Goal: Task Accomplishment & Management: Use online tool/utility

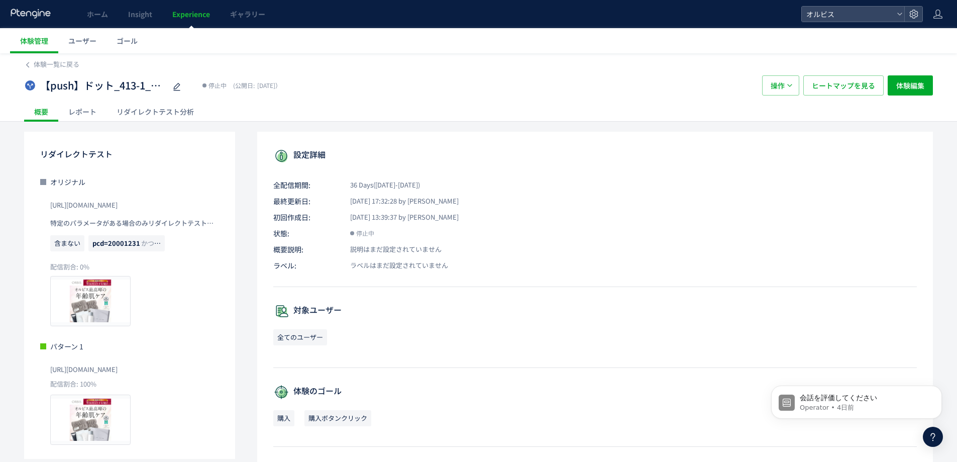
click at [183, 16] on span "Experience" at bounding box center [191, 14] width 38 height 10
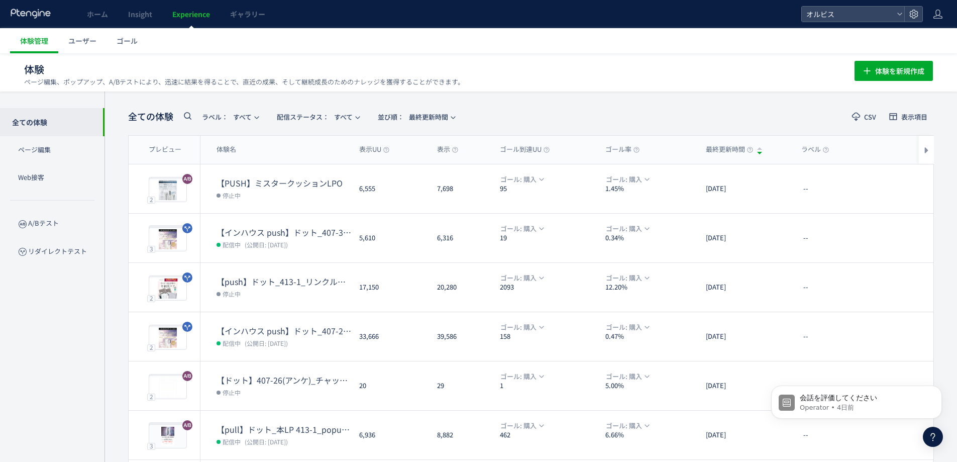
click at [188, 116] on icon at bounding box center [187, 116] width 12 height 12
type input "***"
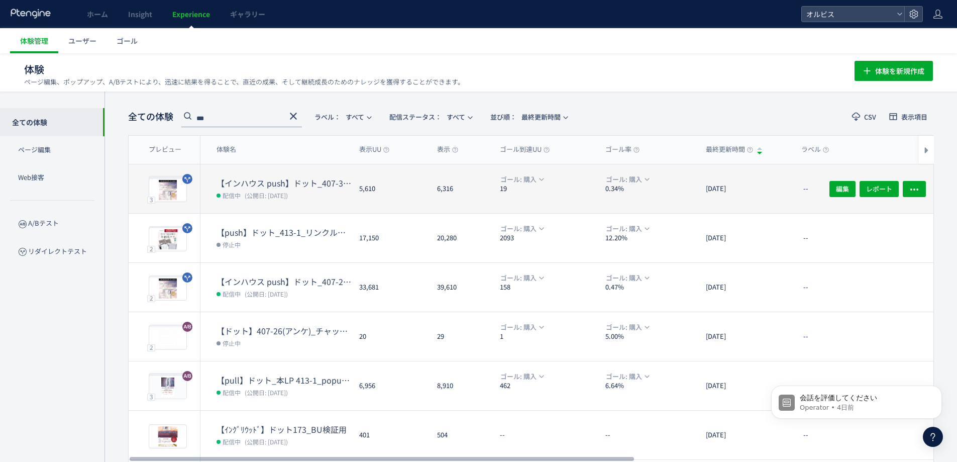
click at [291, 183] on dt "【インハウス push】ドット_407-37(アンケ)vs407-26(アンケ)" at bounding box center [284, 183] width 135 height 12
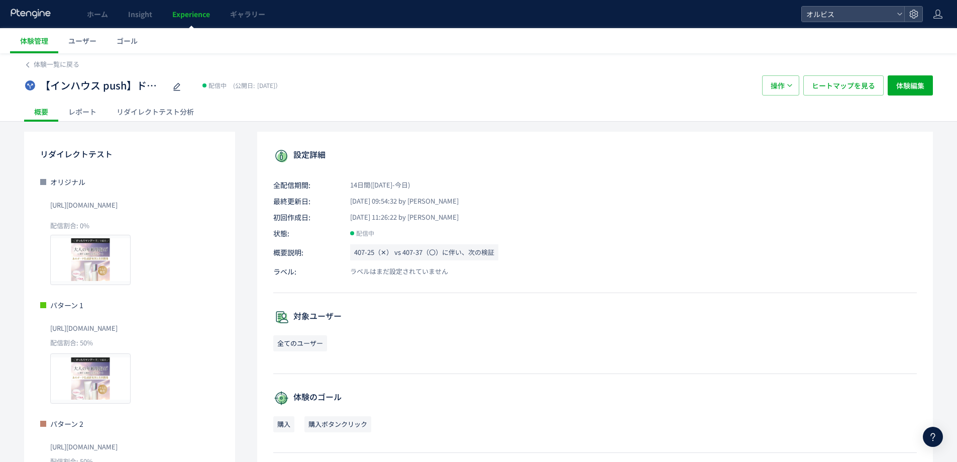
click at [183, 12] on span "Experience" at bounding box center [191, 14] width 38 height 10
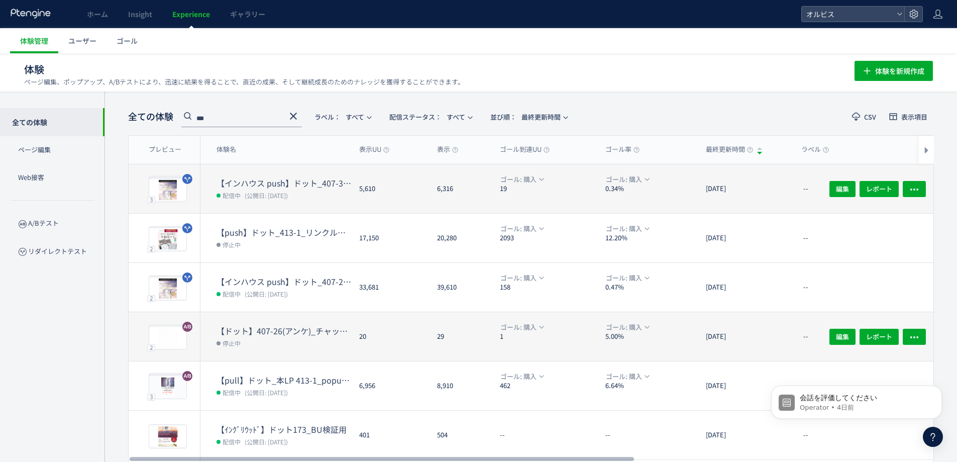
click at [255, 186] on dt "【インハウス push】ドット_407-37(アンケ)vs407-26(アンケ)" at bounding box center [284, 183] width 135 height 12
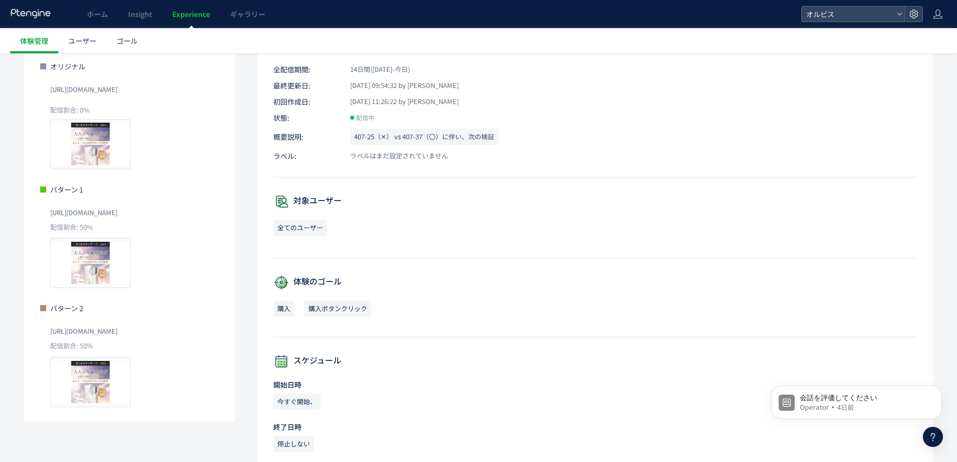
scroll to position [83, 0]
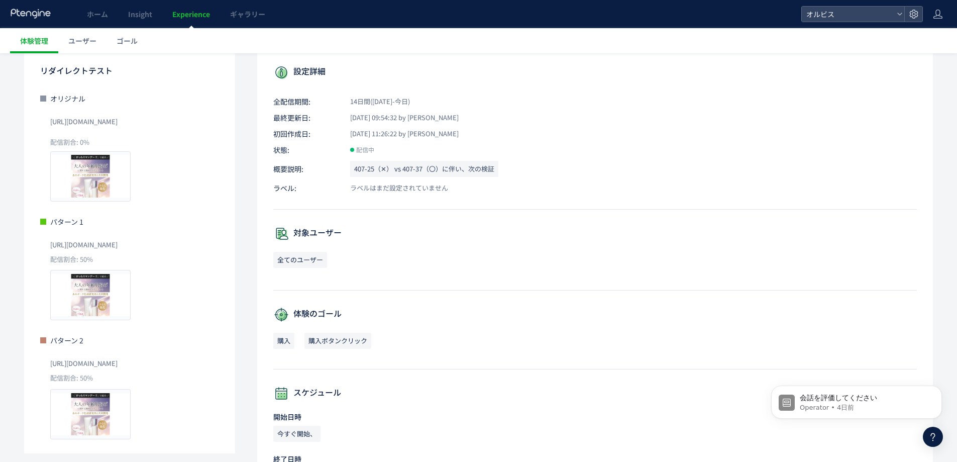
click at [190, 9] on span "Experience" at bounding box center [191, 14] width 38 height 10
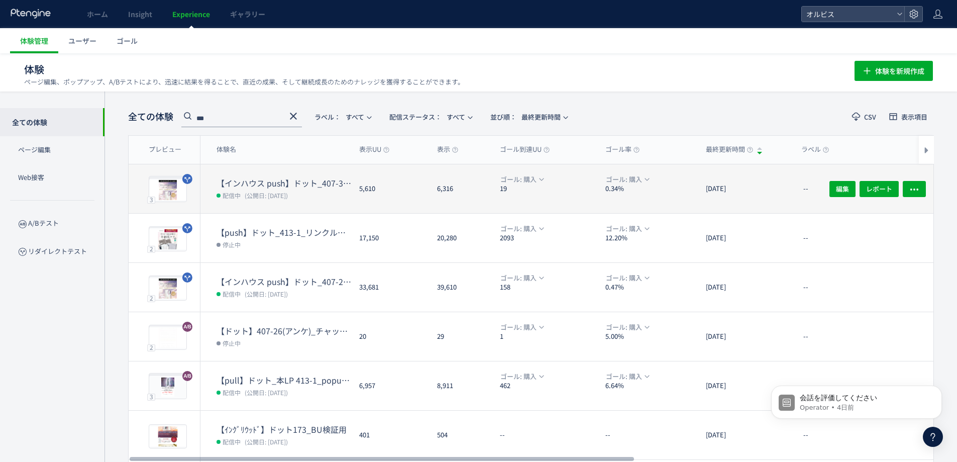
click at [315, 197] on dd "配信中 (公開日: 2025/10/01)" at bounding box center [284, 194] width 135 height 13
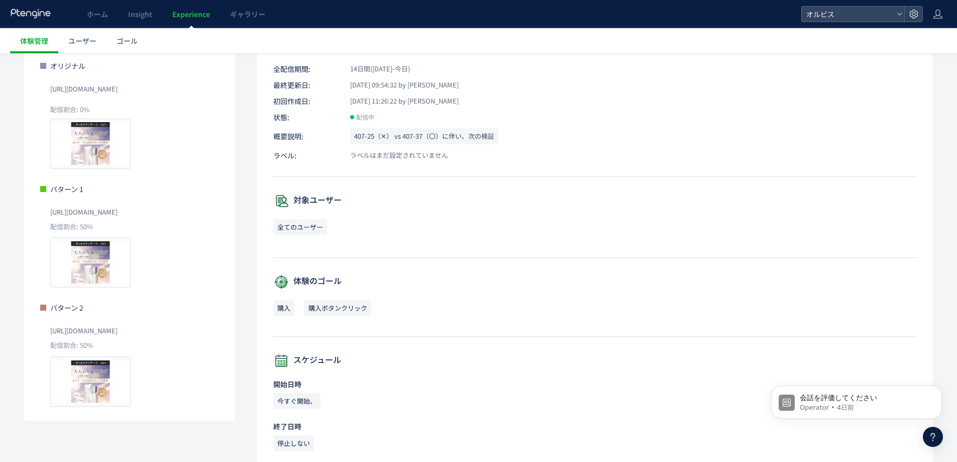
scroll to position [201, 0]
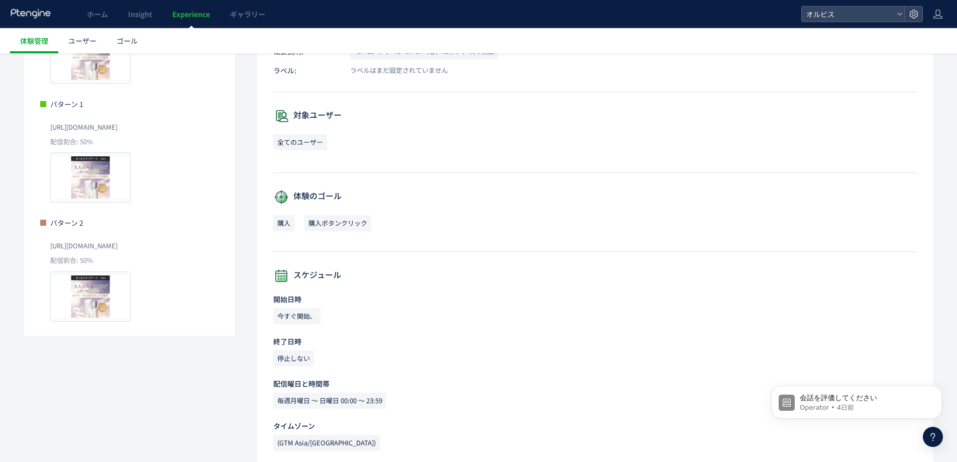
drag, startPoint x: 50, startPoint y: 126, endPoint x: 199, endPoint y: 129, distance: 148.8
click at [199, 129] on div "パターン 1 https://pr.orbis.co.jp/cosmetics/udot/407-37/ 配信割合: 50% プレビュー" at bounding box center [129, 151] width 179 height 104
copy span "[URL][DOMAIN_NAME]"
click at [192, 13] on span "Experience" at bounding box center [191, 14] width 38 height 10
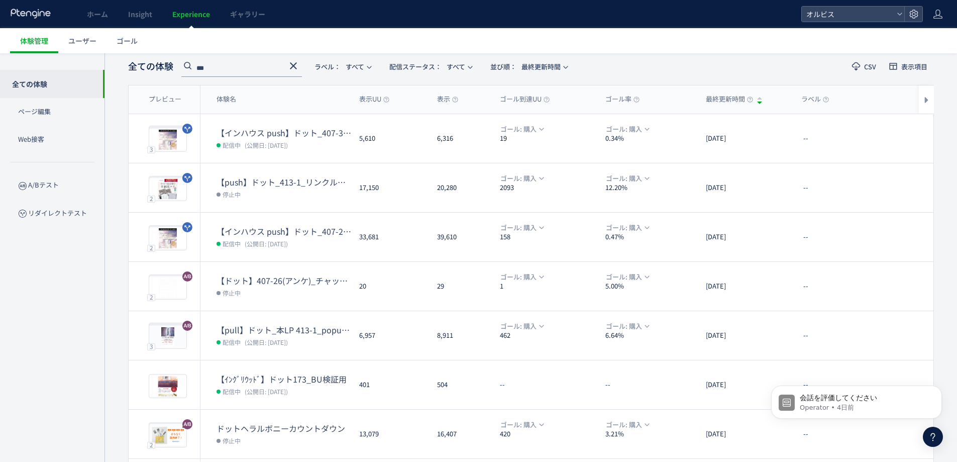
scroll to position [67, 0]
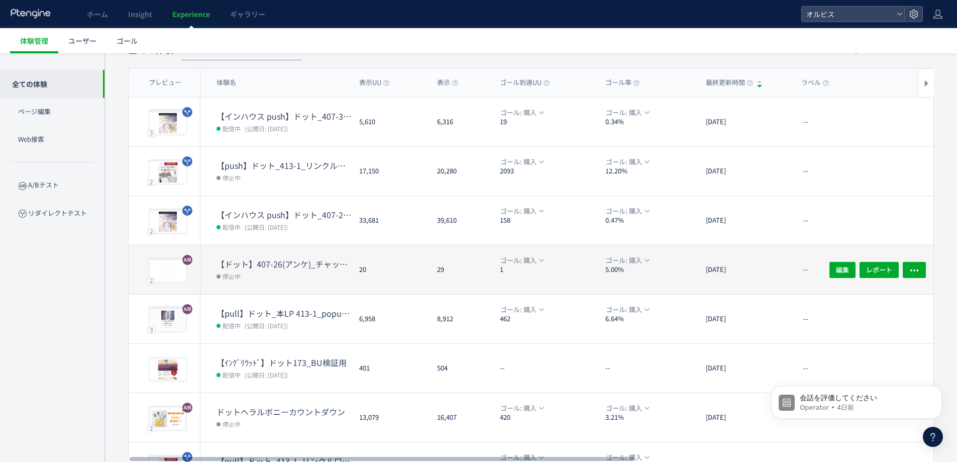
click at [297, 272] on dd "停止中" at bounding box center [284, 275] width 135 height 13
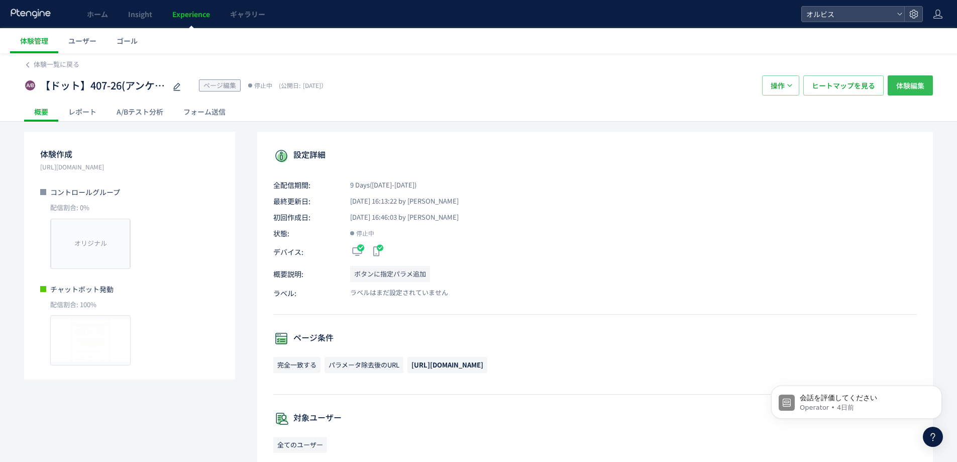
click at [910, 85] on span "体験編集" at bounding box center [911, 85] width 28 height 20
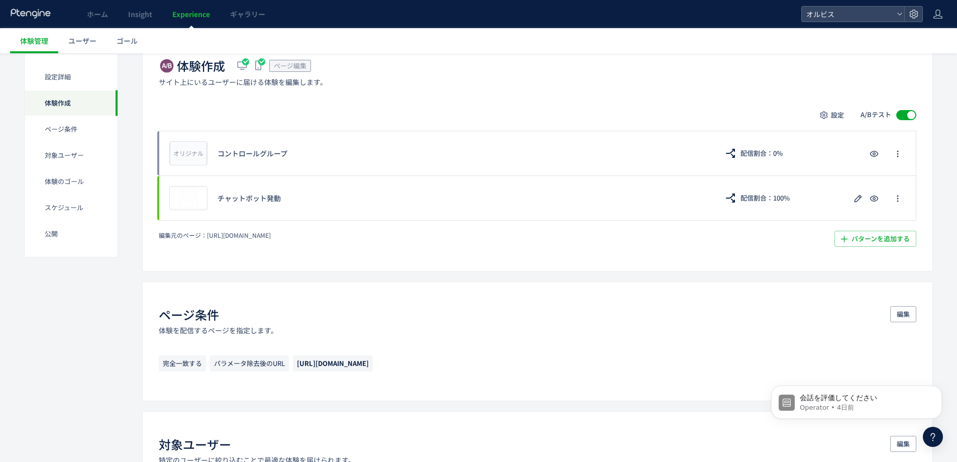
scroll to position [268, 0]
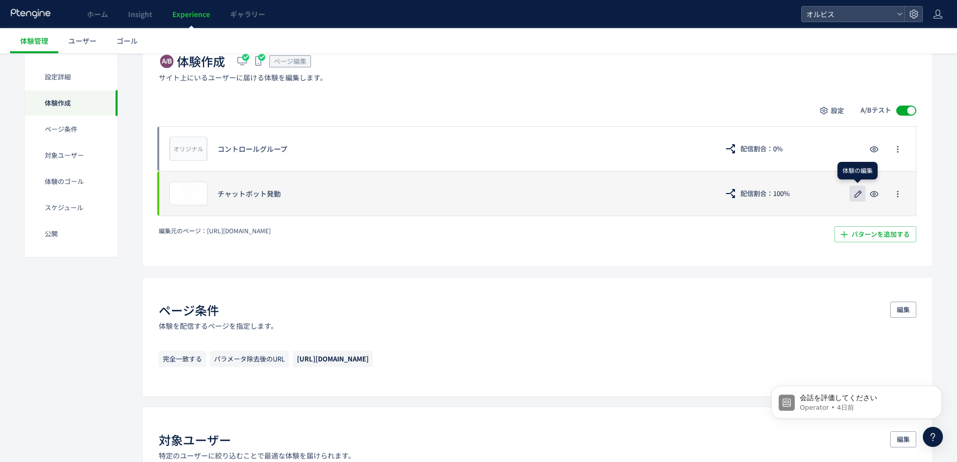
click at [856, 192] on icon "button" at bounding box center [858, 194] width 12 height 12
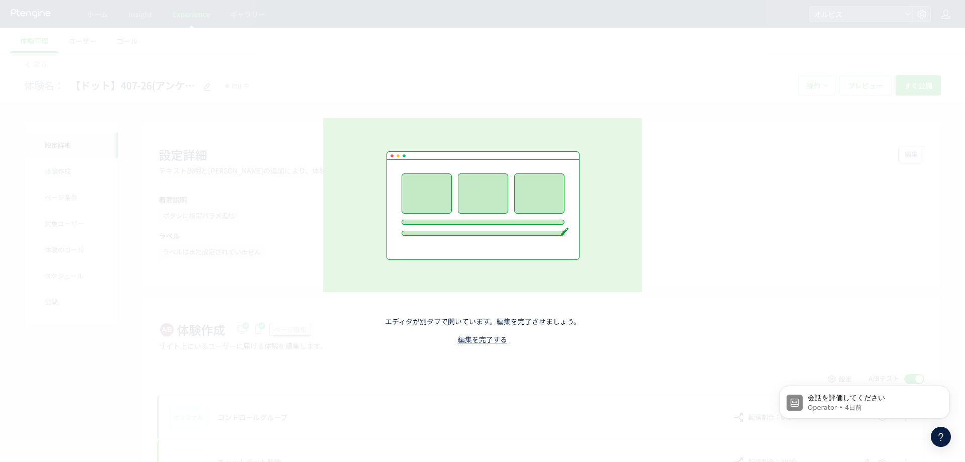
click at [485, 346] on div "エディタが別タブで開いています。編集を完了させましょう。 編集を完了する" at bounding box center [482, 231] width 444 height 327
click at [486, 341] on link "編集を完了する" at bounding box center [482, 339] width 49 height 10
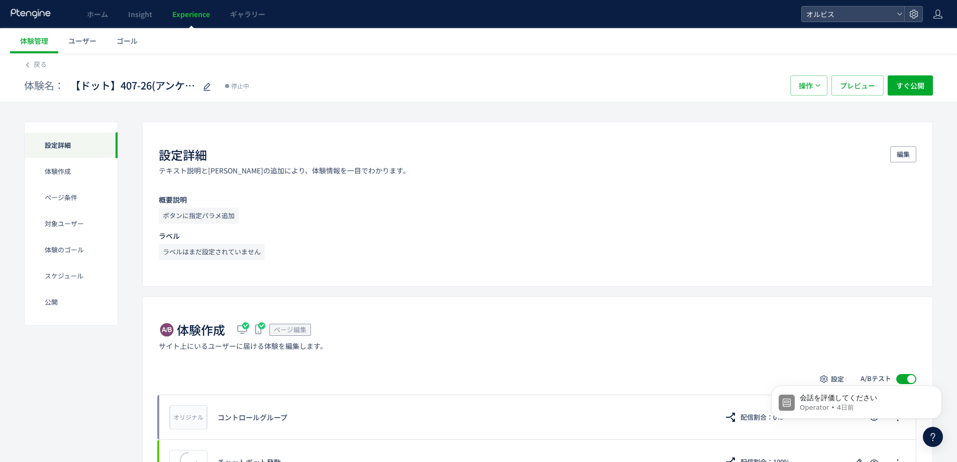
click at [105, 88] on span "【ドット】407-26(アンケ)_チャットボット発動html" at bounding box center [133, 85] width 126 height 15
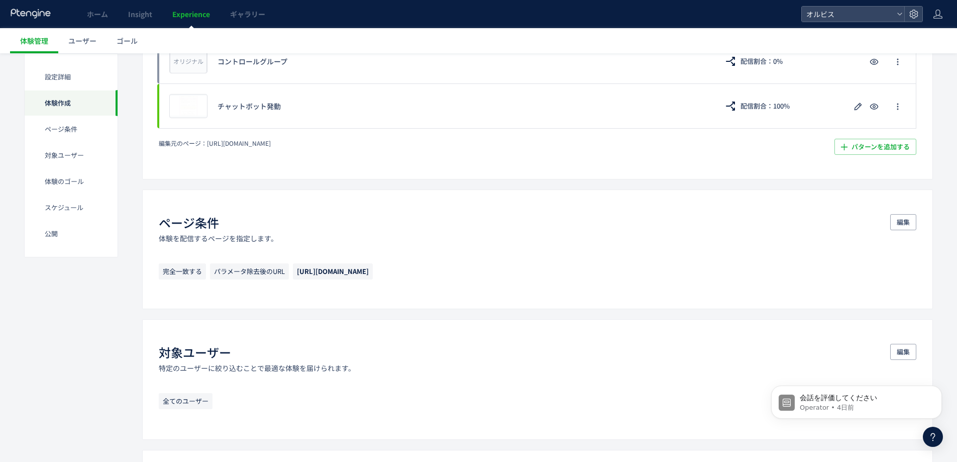
scroll to position [268, 0]
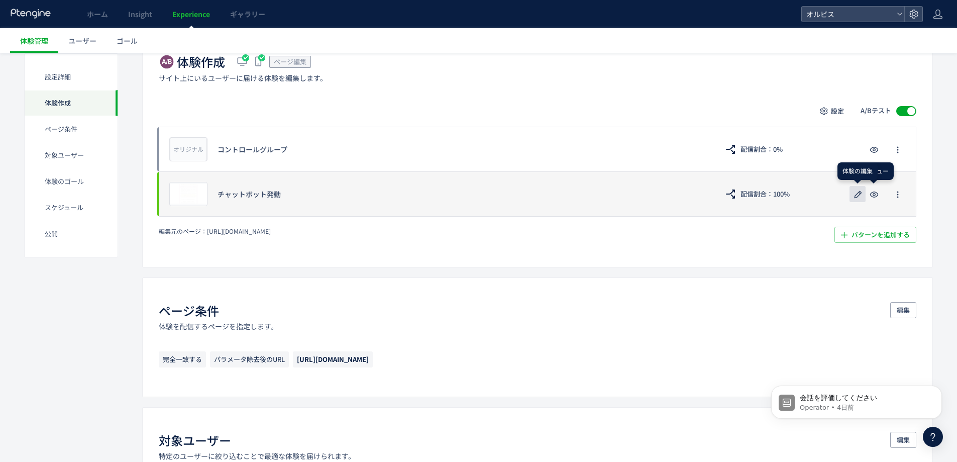
click at [861, 195] on icon "button" at bounding box center [858, 194] width 12 height 12
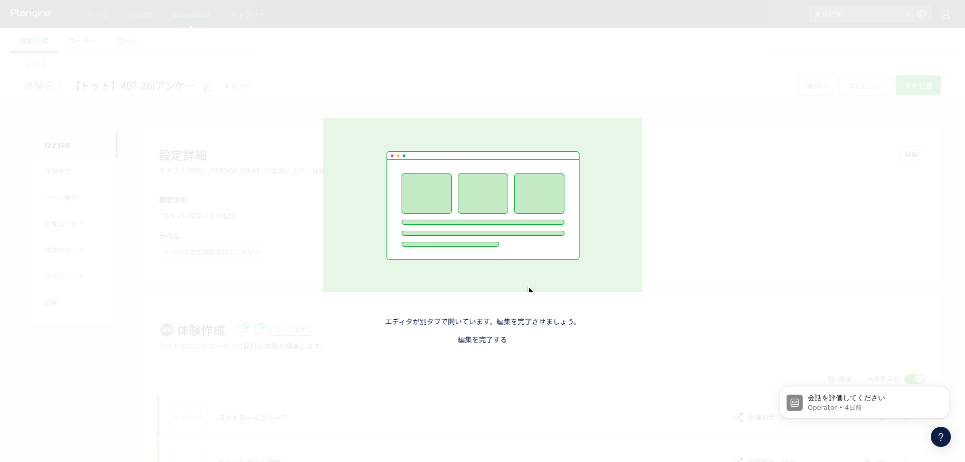
click at [486, 340] on link "編集を完了する" at bounding box center [482, 339] width 49 height 10
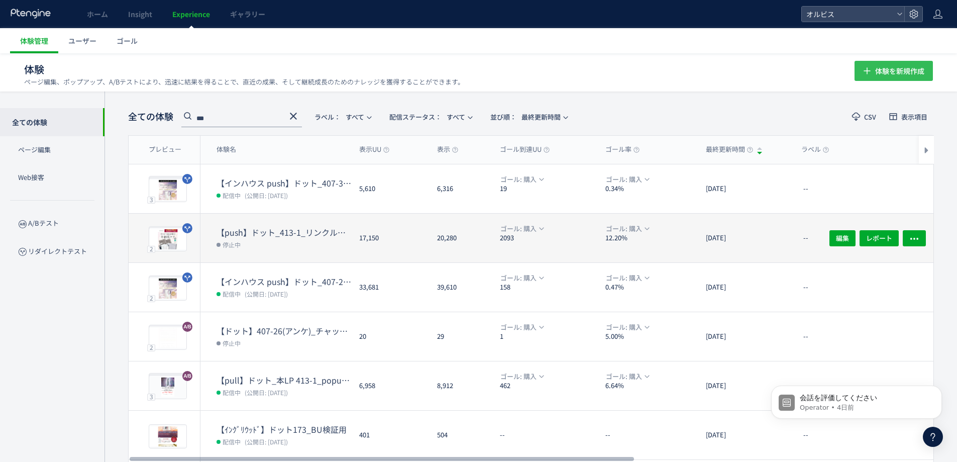
click at [891, 73] on span "体験を新規作成" at bounding box center [900, 71] width 49 height 20
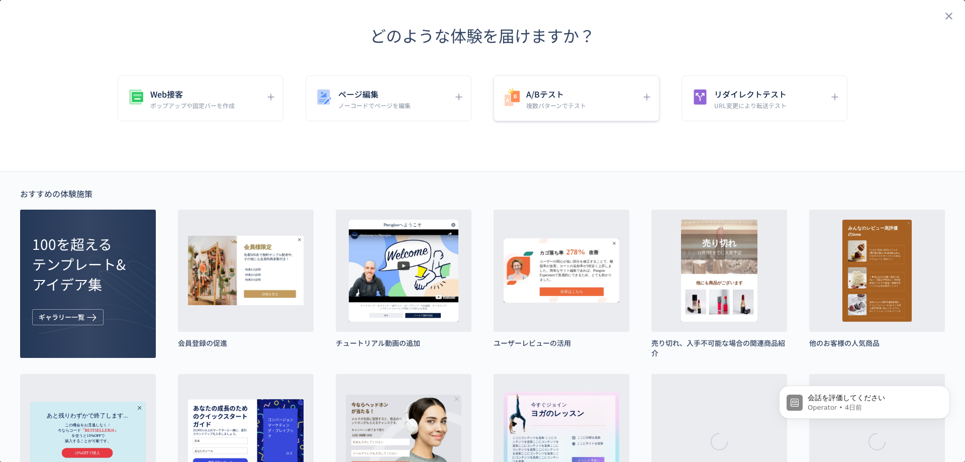
click at [621, 96] on div "A/Bテスト 複数パターンでテスト" at bounding box center [569, 98] width 134 height 23
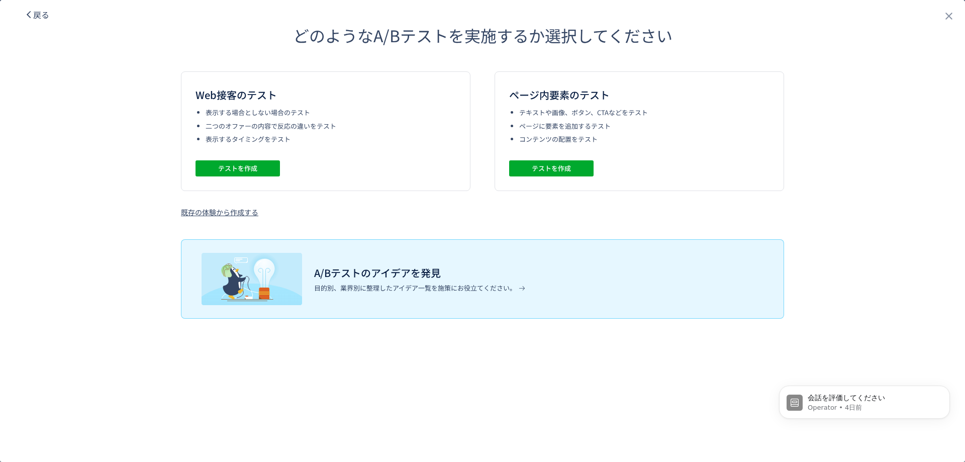
click at [558, 158] on div "ページ内要素のテスト テキストや画像、ボタン、CTAなどをテスト ページに要素を追加するテスト コンテンツの配置をテスト テストを作成" at bounding box center [639, 131] width 289 height 120
click at [568, 162] on span "テストを作成" at bounding box center [551, 168] width 39 height 16
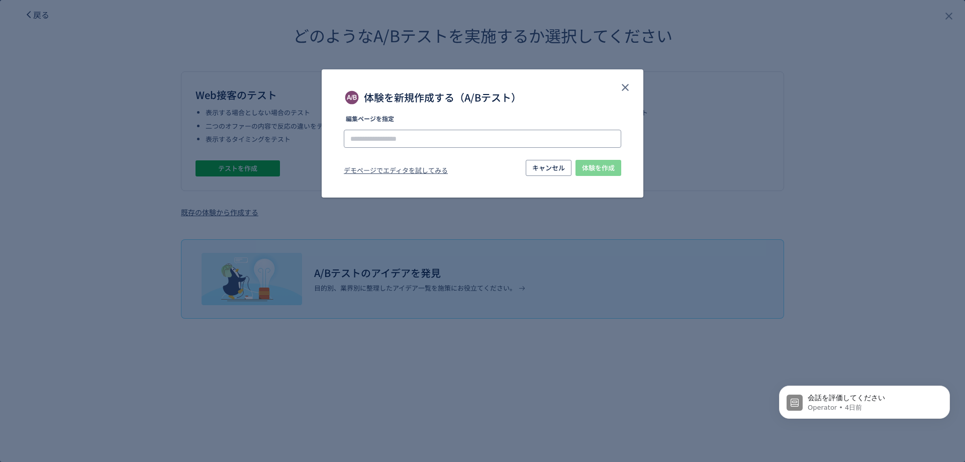
click at [473, 144] on input "体験を新規作成する（A/Bテスト）" at bounding box center [482, 139] width 277 height 18
paste input "**********"
type input "**********"
click at [582, 167] on li "https://pr.orbis.co.jp/cosmetics/udot/407-37/" at bounding box center [482, 166] width 269 height 17
drag, startPoint x: 601, startPoint y: 172, endPoint x: 553, endPoint y: 184, distance: 49.2
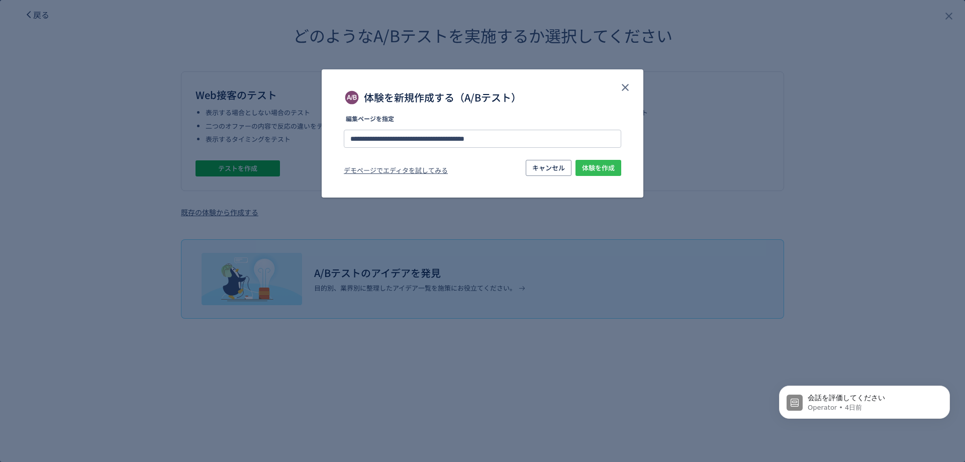
click at [602, 172] on span "体験を作成" at bounding box center [598, 168] width 33 height 16
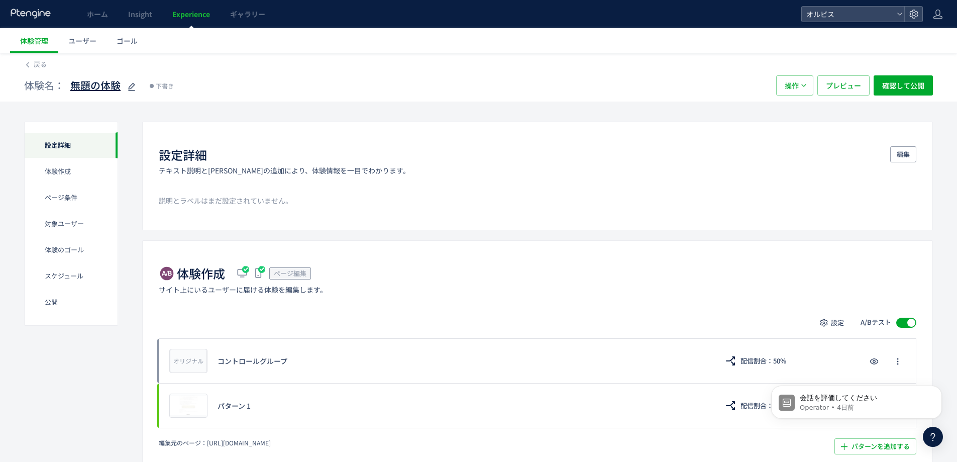
click at [106, 89] on span "無題の体験" at bounding box center [95, 85] width 50 height 15
type input "**********"
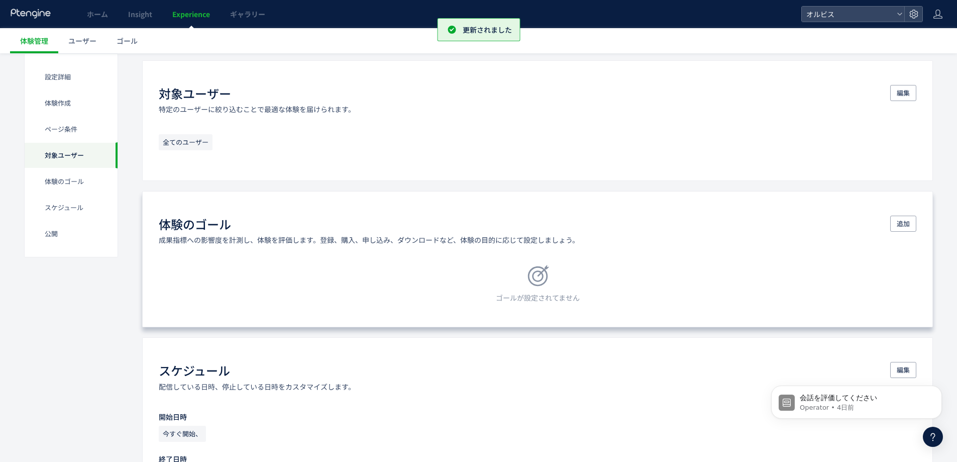
scroll to position [603, 0]
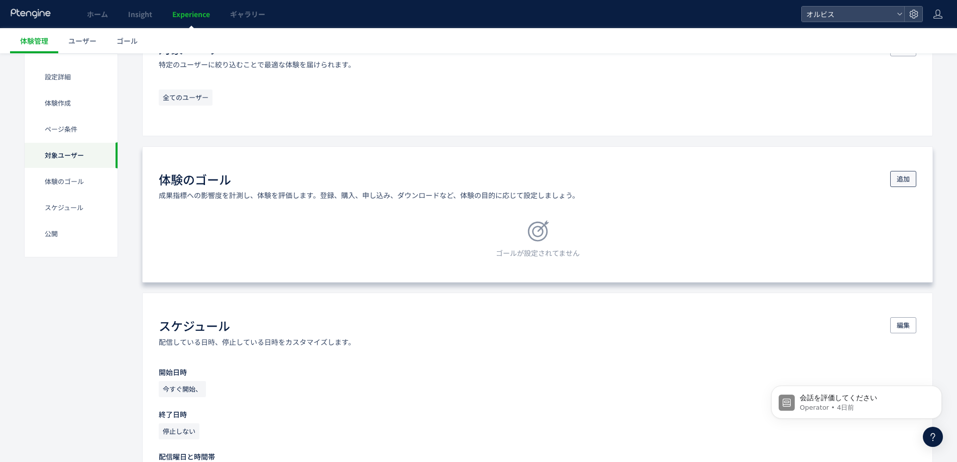
click at [911, 180] on button "追加" at bounding box center [904, 179] width 26 height 16
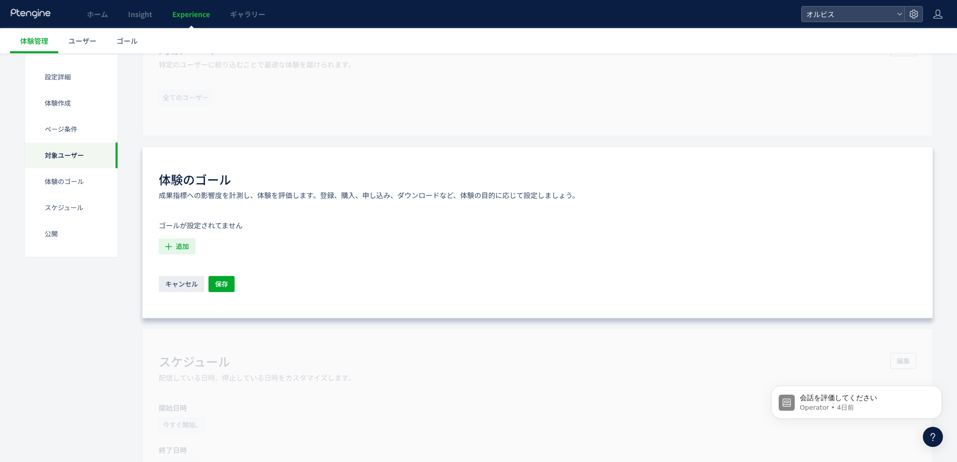
click at [184, 247] on span "追加" at bounding box center [182, 246] width 13 height 16
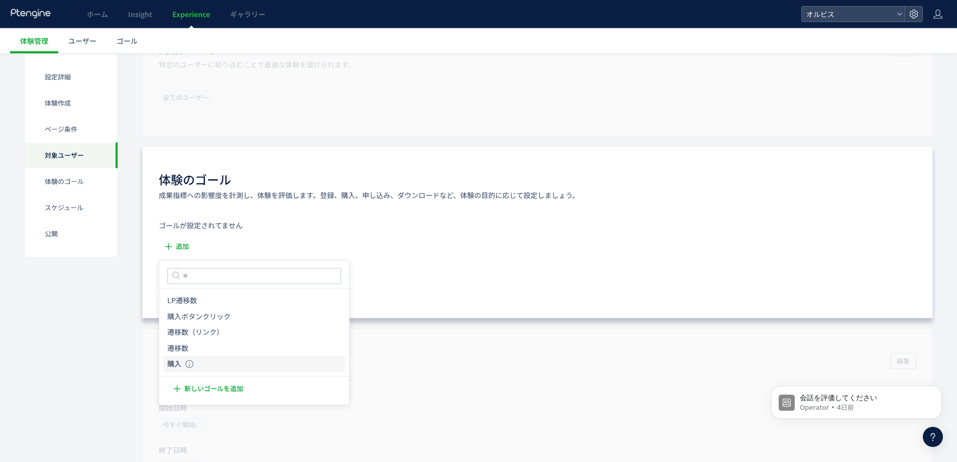
click at [172, 366] on icon "購入" at bounding box center [174, 364] width 14 height 10
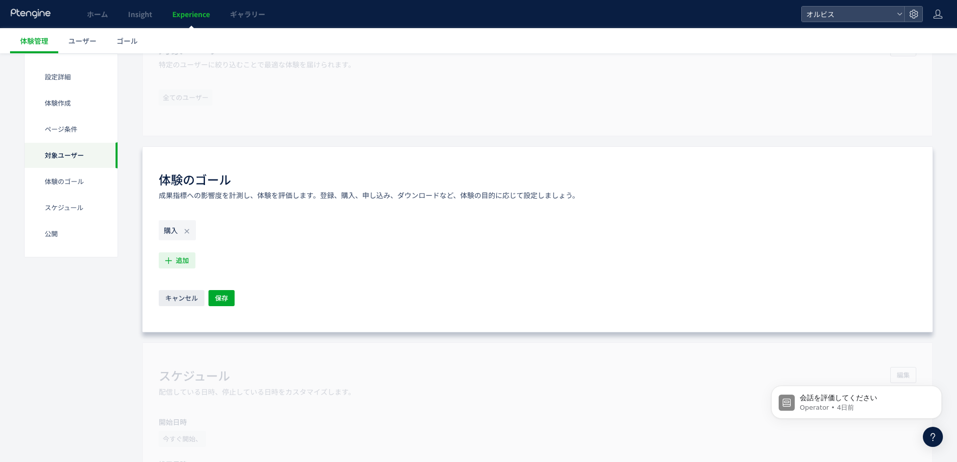
click at [178, 260] on span "追加" at bounding box center [182, 260] width 13 height 16
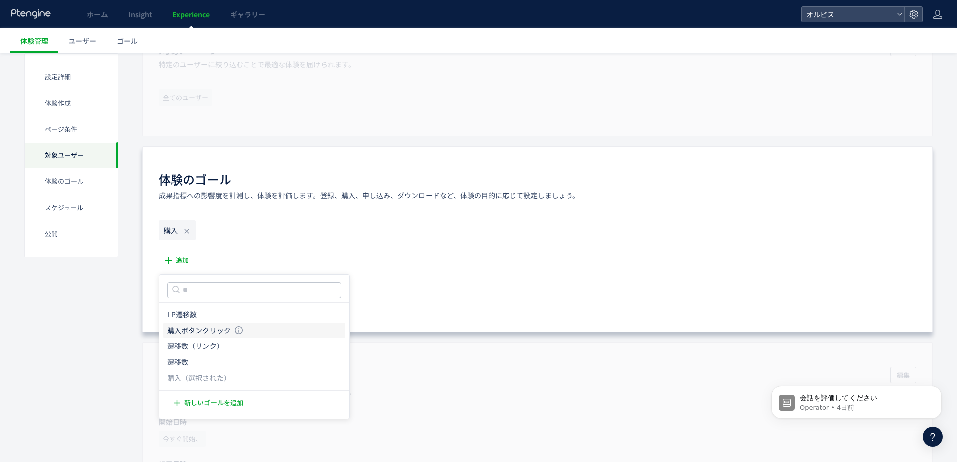
click at [186, 328] on icon "購入ボタンクリック" at bounding box center [198, 331] width 63 height 10
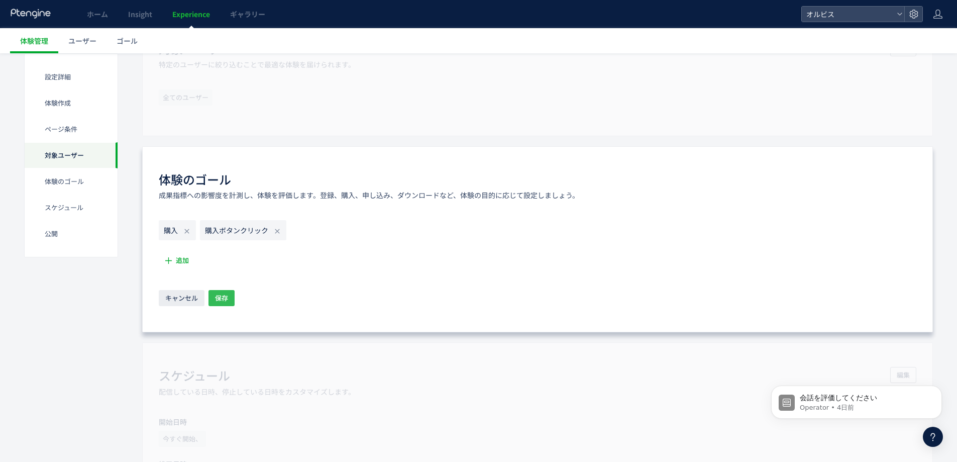
click at [222, 297] on span "保存" at bounding box center [221, 298] width 13 height 16
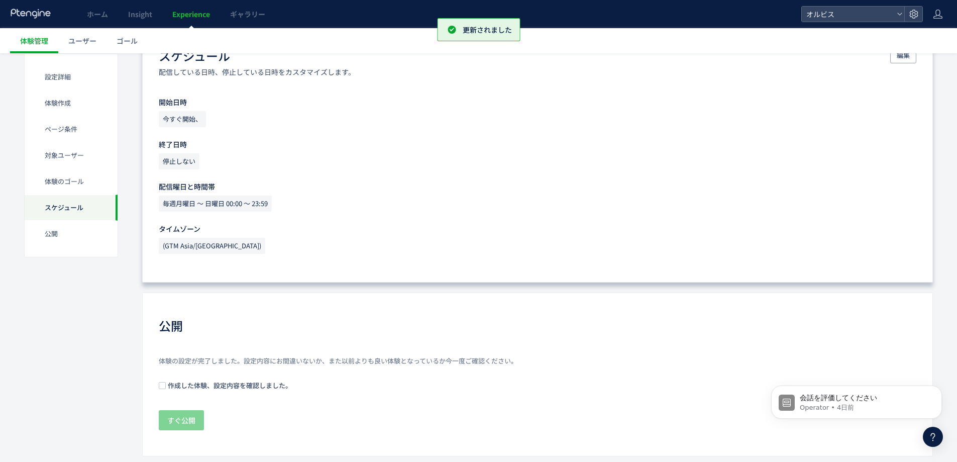
scroll to position [881, 0]
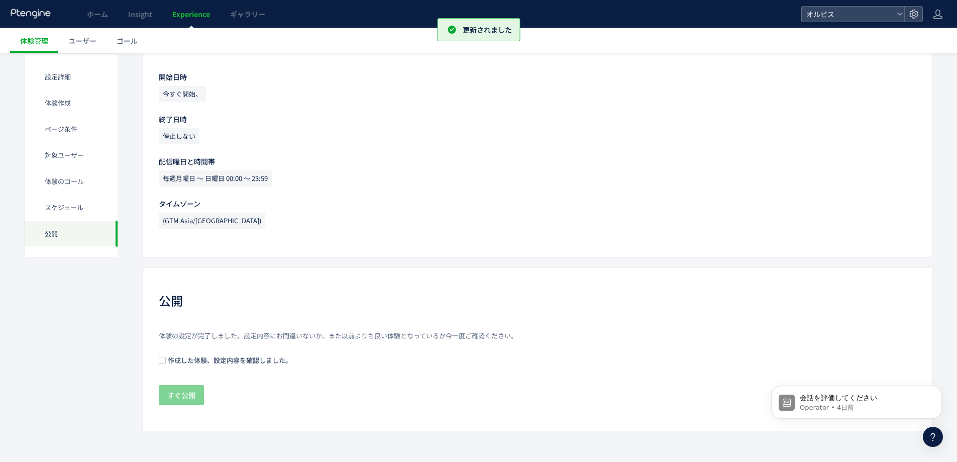
click at [179, 359] on span "作成した体験、設定内容を確認しました。" at bounding box center [229, 360] width 126 height 10
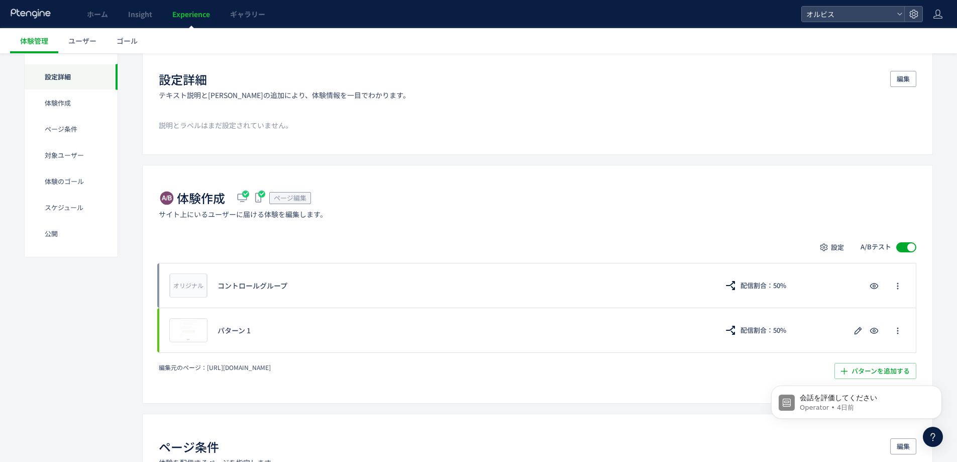
scroll to position [0, 0]
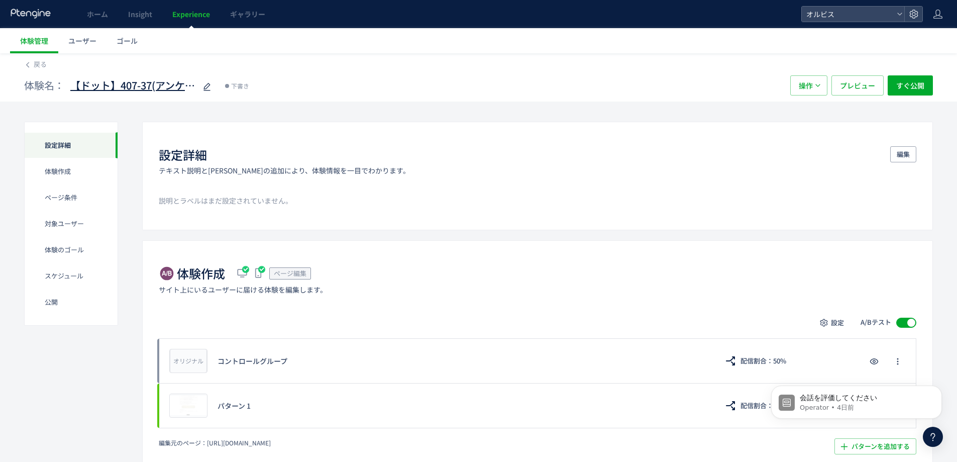
click at [137, 81] on span "【ドット】407-37(アンケ)_チャットボット発動html" at bounding box center [133, 85] width 126 height 15
click at [192, 21] on link "Experience" at bounding box center [191, 14] width 58 height 28
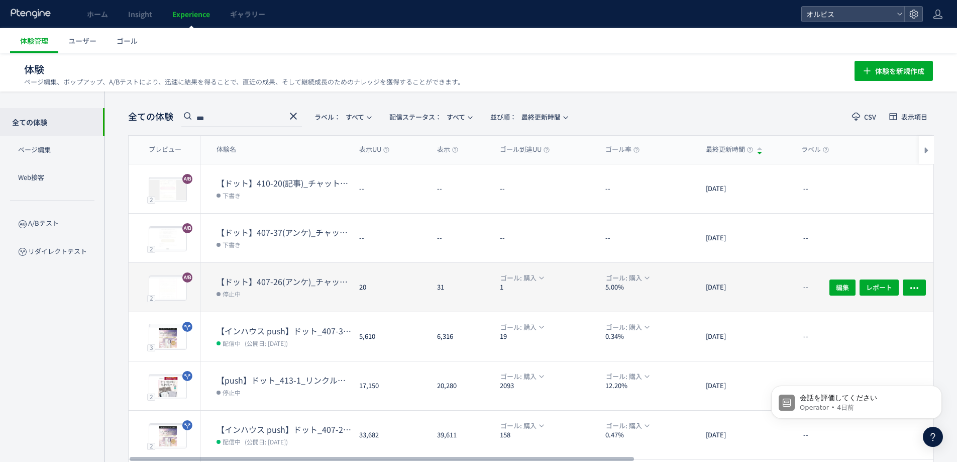
click at [322, 289] on dd "停止中" at bounding box center [284, 293] width 135 height 13
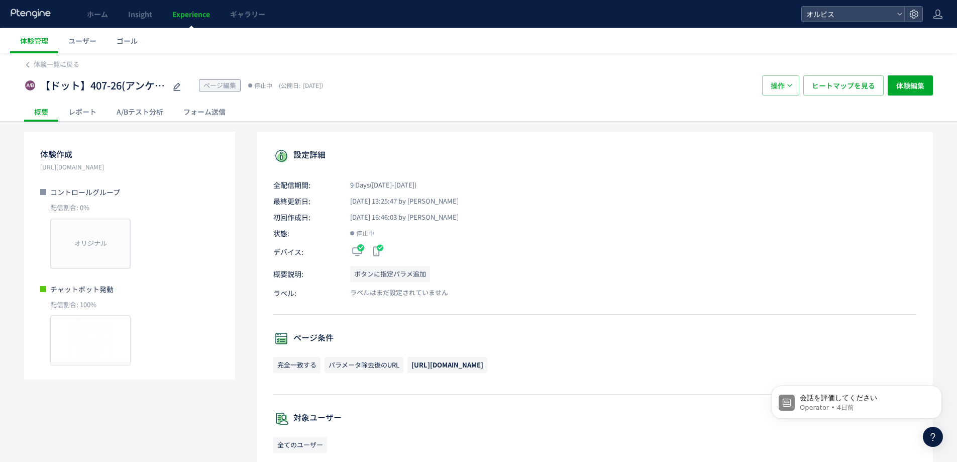
click at [194, 15] on span "Experience" at bounding box center [191, 14] width 38 height 10
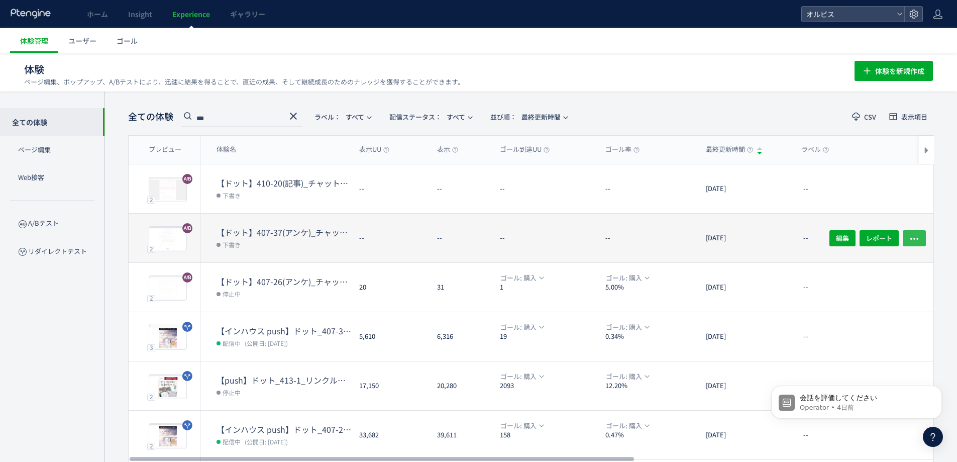
click at [915, 235] on icon "button" at bounding box center [915, 238] width 10 height 10
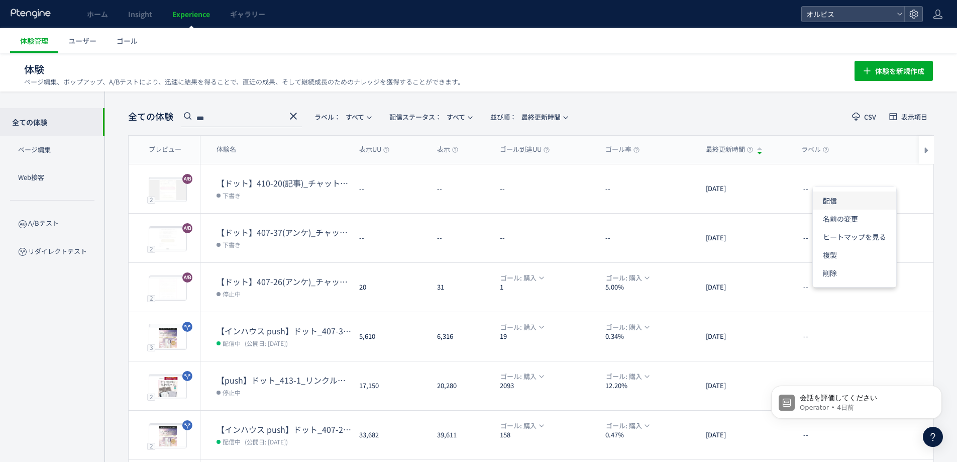
click at [838, 205] on li "配信" at bounding box center [854, 200] width 83 height 18
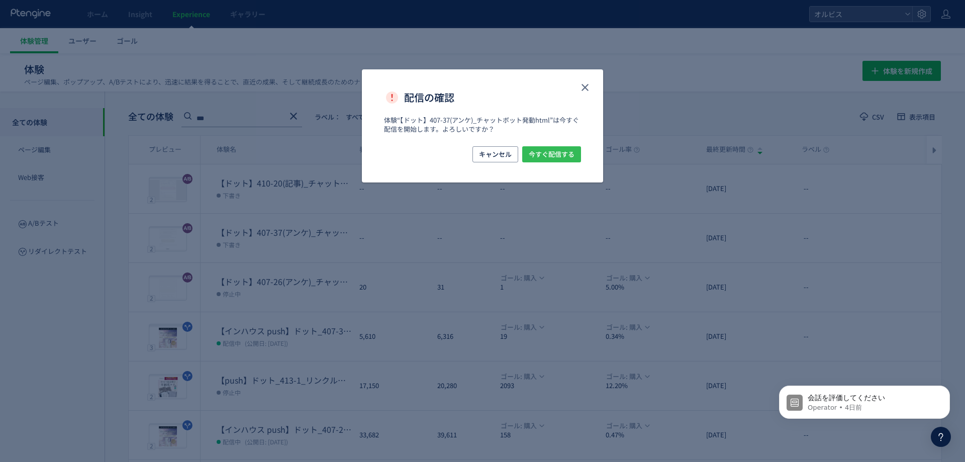
click at [567, 155] on span "今すぐ配信する" at bounding box center [552, 154] width 46 height 16
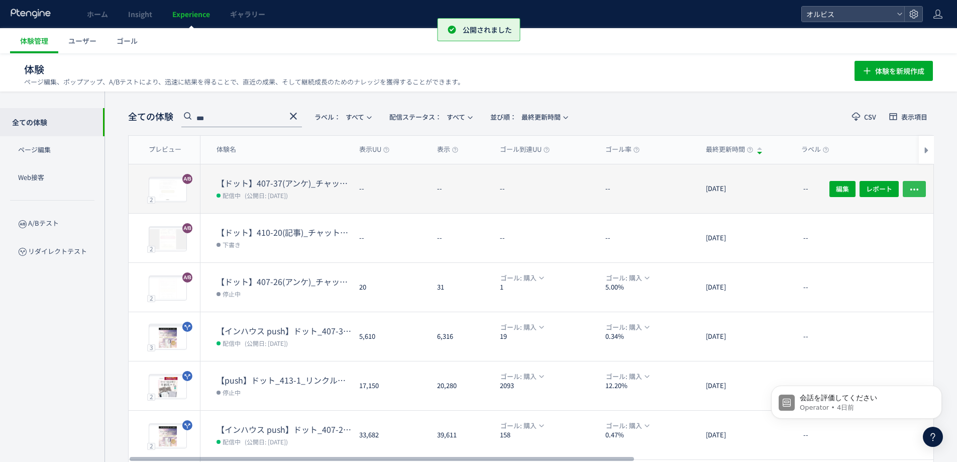
click at [917, 186] on icon "button" at bounding box center [915, 189] width 10 height 10
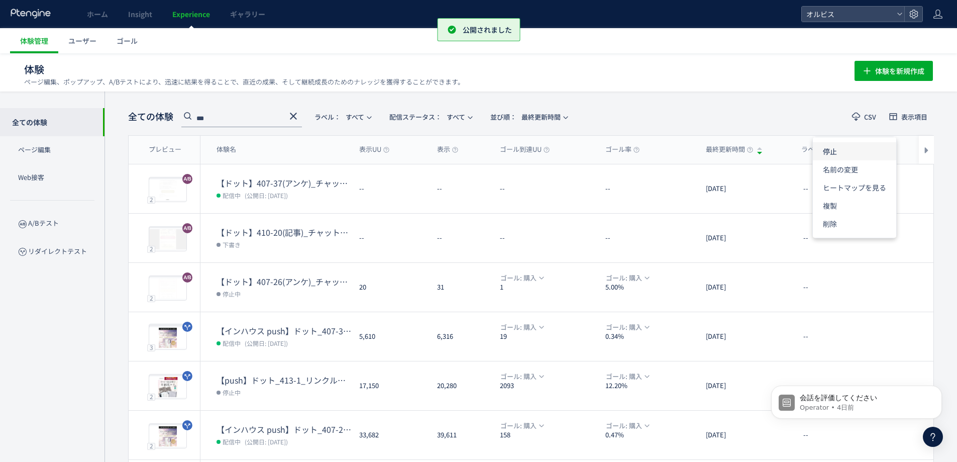
click at [846, 152] on li "停止" at bounding box center [854, 151] width 83 height 18
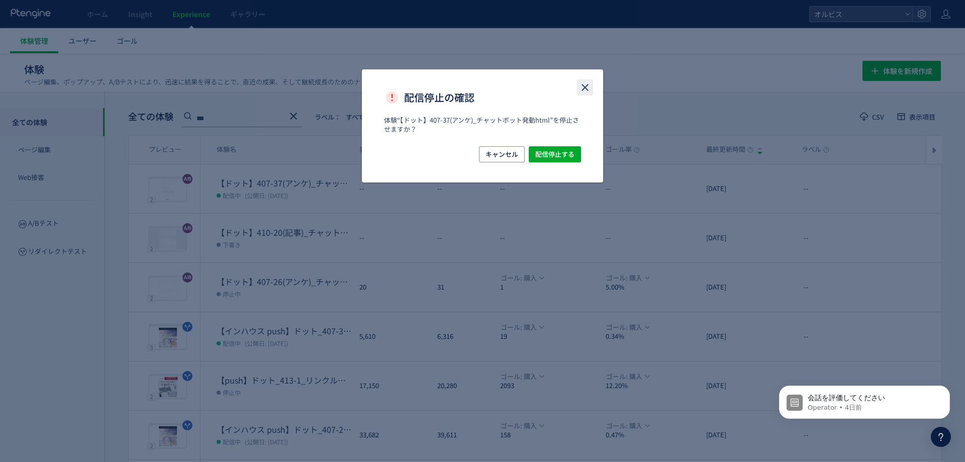
click at [582, 89] on icon "close" at bounding box center [585, 87] width 12 height 12
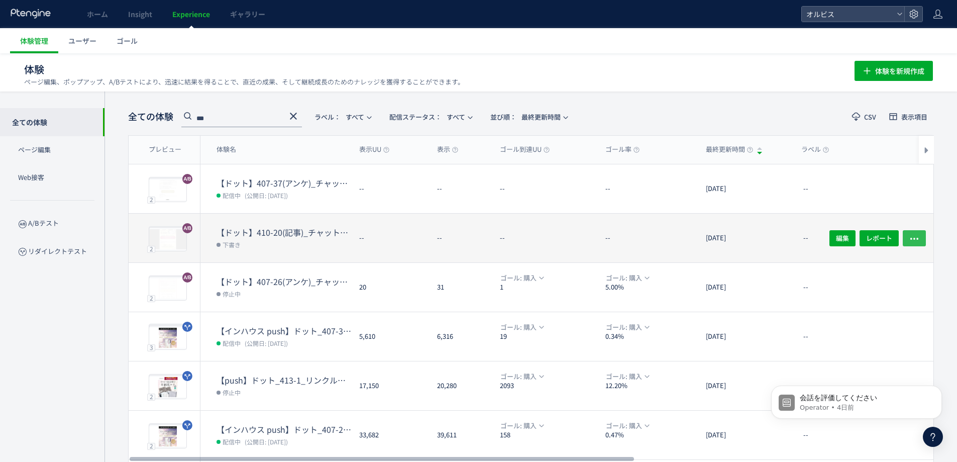
click at [912, 239] on icon "button" at bounding box center [915, 238] width 10 height 10
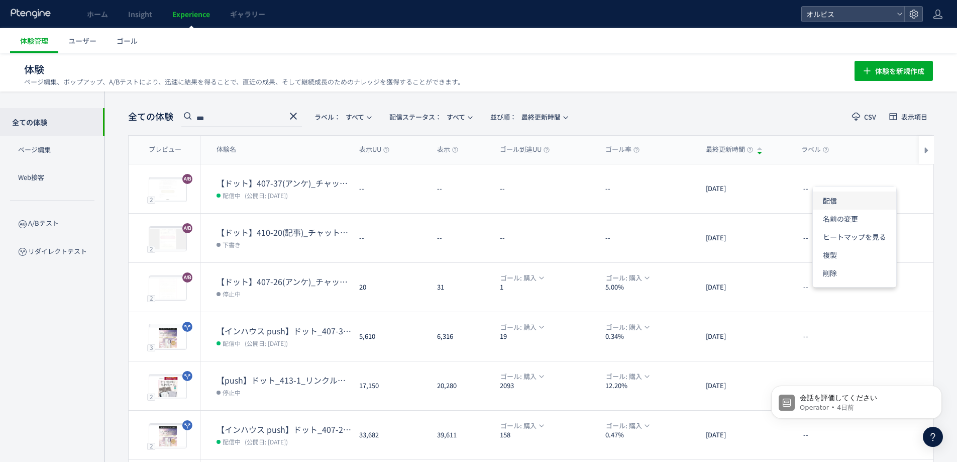
click at [827, 207] on li "配信" at bounding box center [854, 200] width 83 height 18
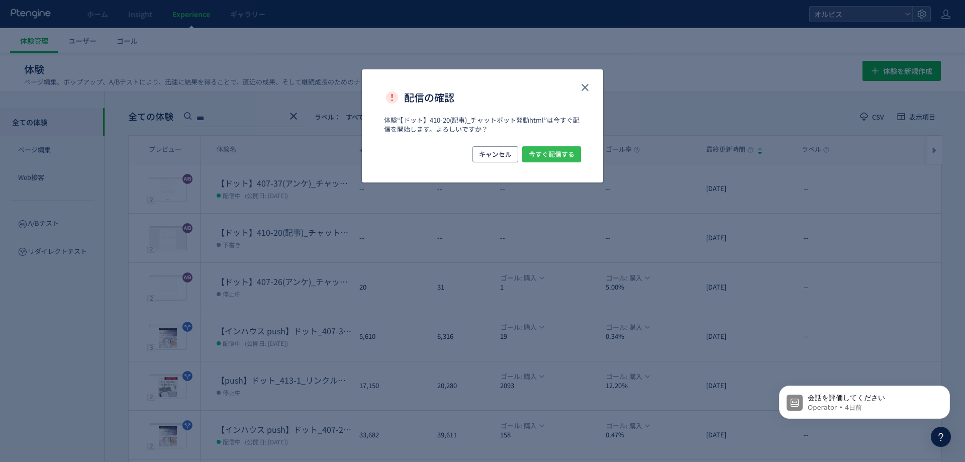
click at [549, 153] on span "今すぐ配信する" at bounding box center [552, 154] width 46 height 16
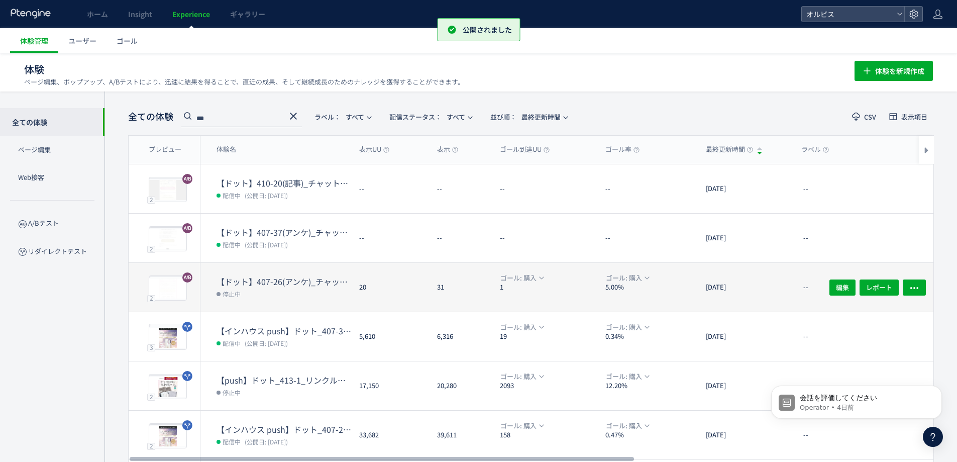
click at [928, 286] on div "編集 レポート" at bounding box center [874, 287] width 120 height 49
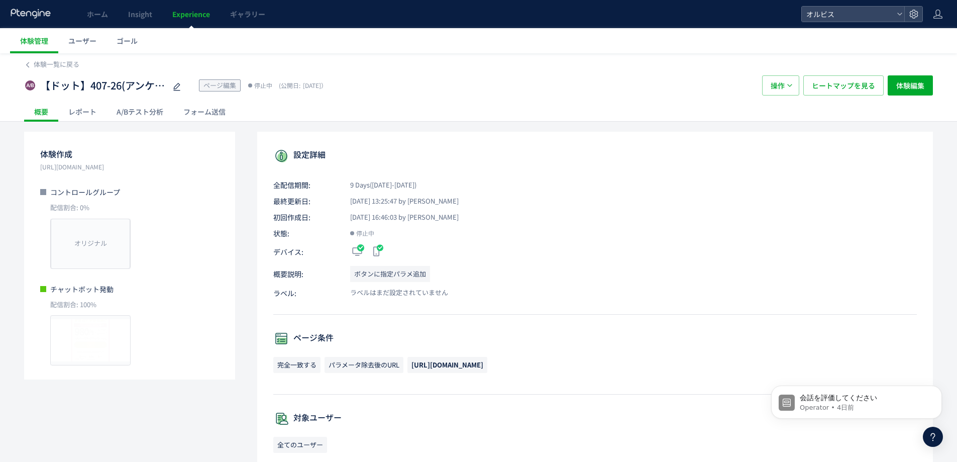
click at [191, 16] on span "Experience" at bounding box center [191, 14] width 38 height 10
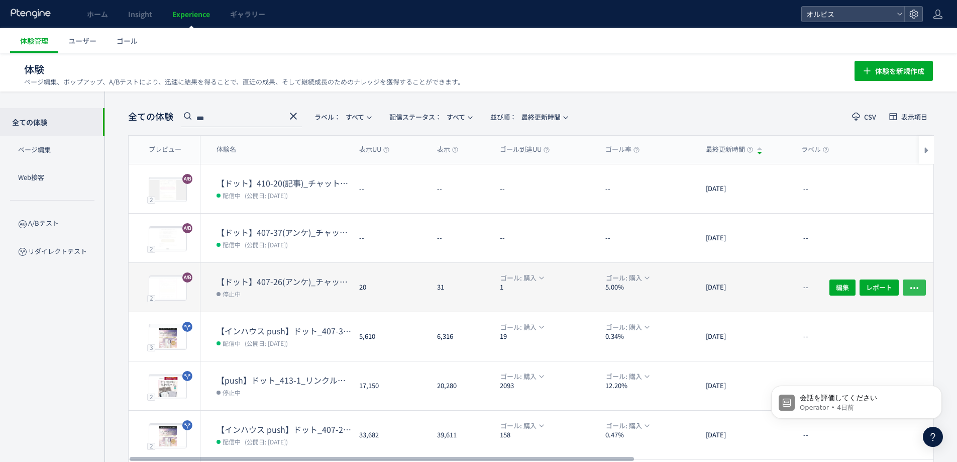
click at [909, 284] on button "button" at bounding box center [914, 287] width 23 height 16
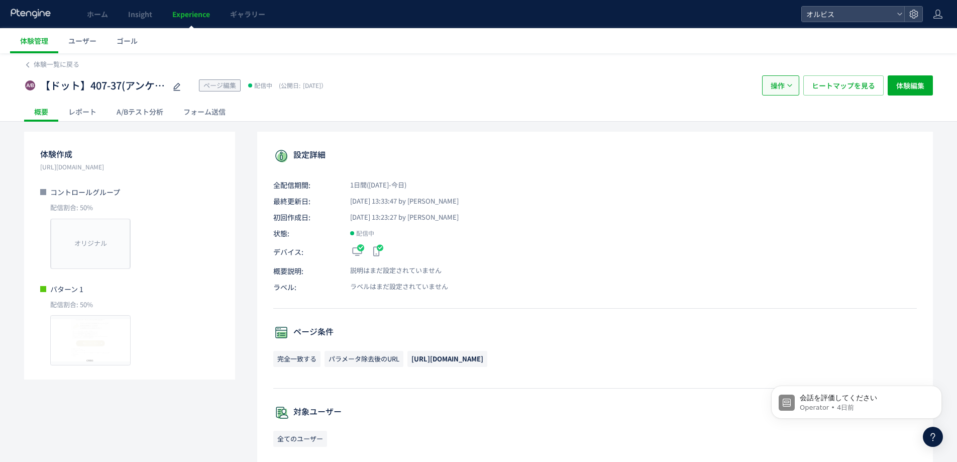
click at [790, 85] on icon "button" at bounding box center [790, 85] width 6 height 6
click at [205, 10] on span "Experience" at bounding box center [191, 14] width 38 height 10
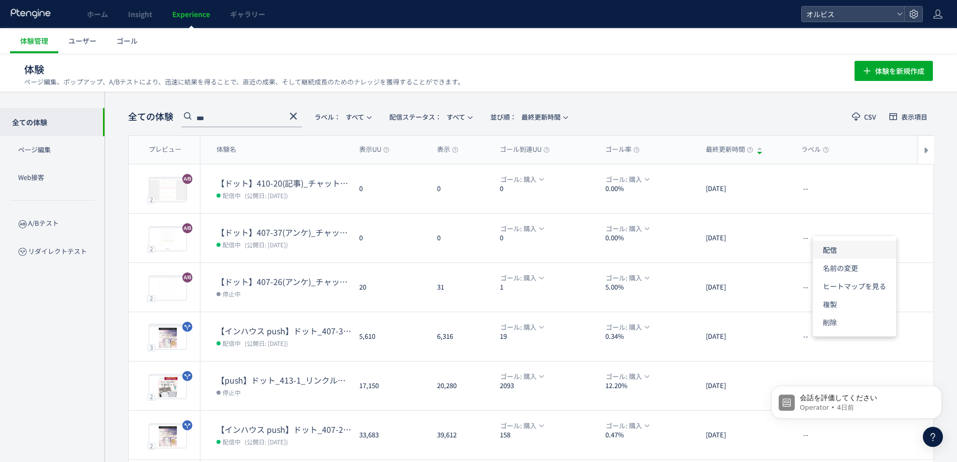
click at [838, 252] on li "配信" at bounding box center [854, 250] width 83 height 18
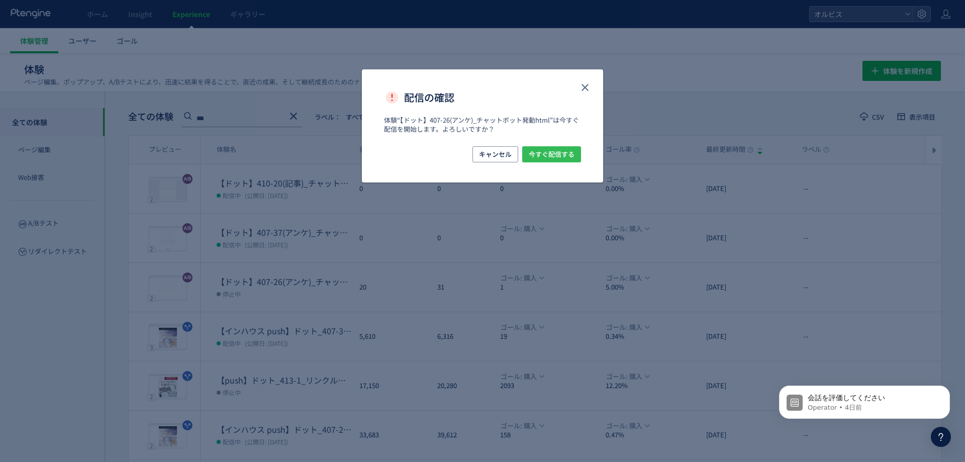
click at [562, 149] on span "今すぐ配信する" at bounding box center [552, 154] width 46 height 16
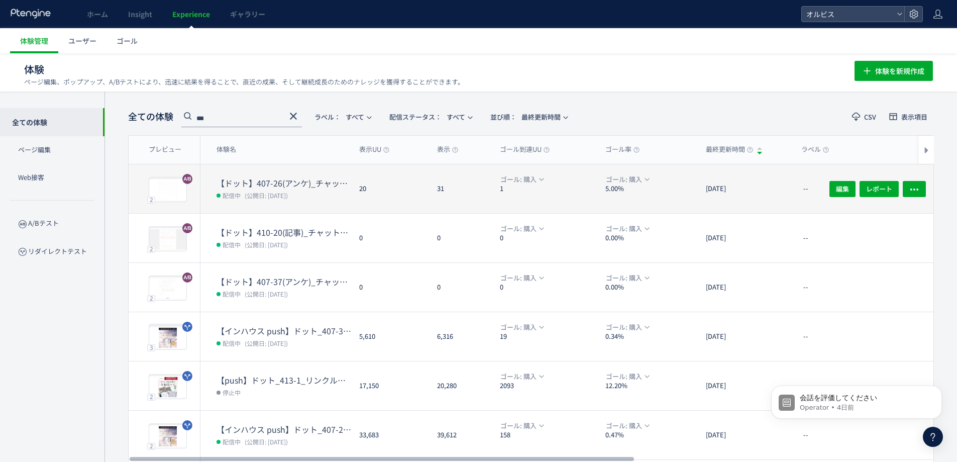
click at [272, 184] on dt "【ドット】407-26(アンケ)_チャットボット発動html" at bounding box center [284, 183] width 135 height 12
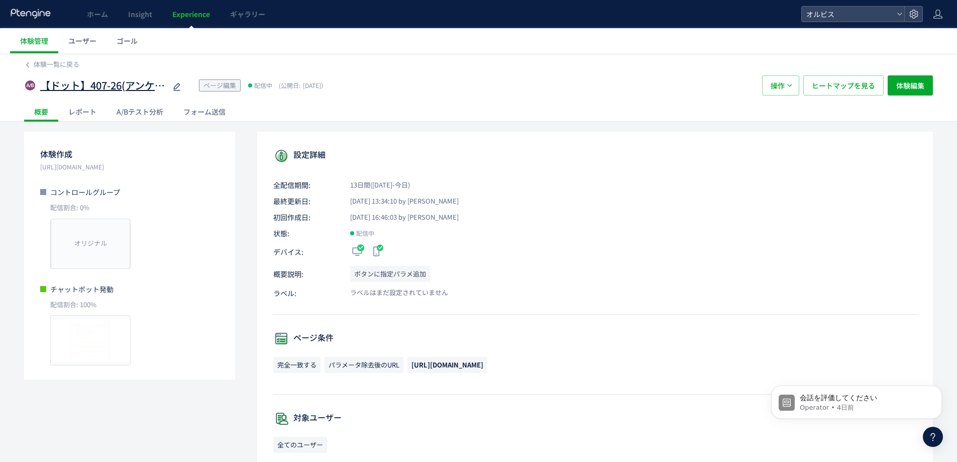
click at [132, 81] on span "【ドット】407-26(アンケ)_チャットボット発動html" at bounding box center [103, 85] width 126 height 15
click at [187, 17] on span "Experience" at bounding box center [191, 14] width 38 height 10
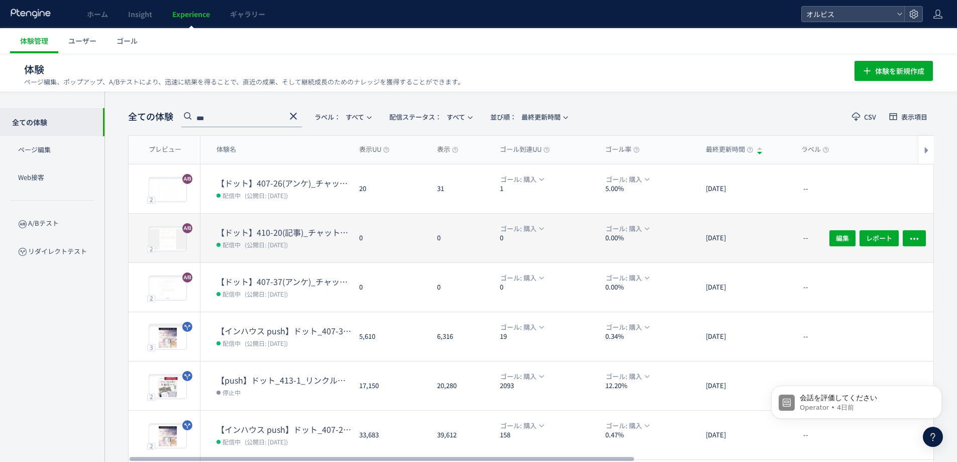
click at [235, 232] on dt "【ドット】410-20(記事)_チャットボット発動html" at bounding box center [284, 233] width 135 height 12
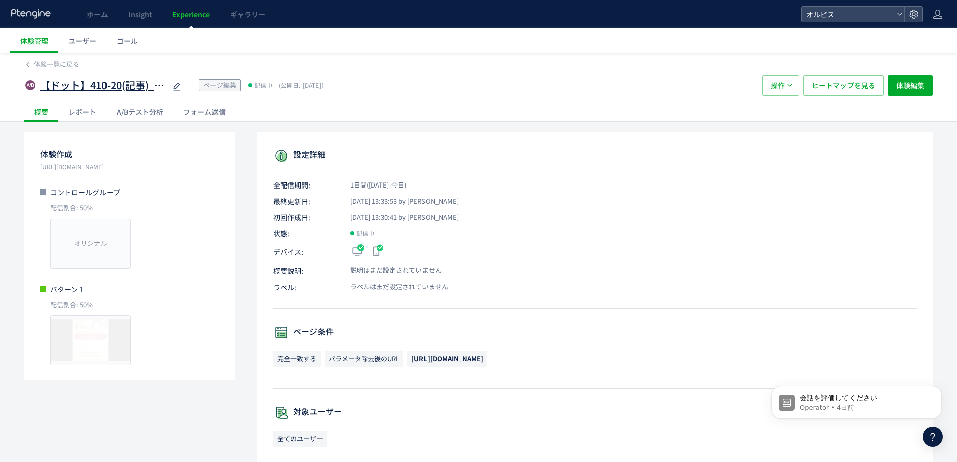
click at [139, 77] on div "【ドット】410-20(記事)_チャットボット発動html" at bounding box center [111, 85] width 143 height 20
click at [144, 82] on span "【ドット】410-20(記事)_チャットボット発動html" at bounding box center [103, 85] width 126 height 15
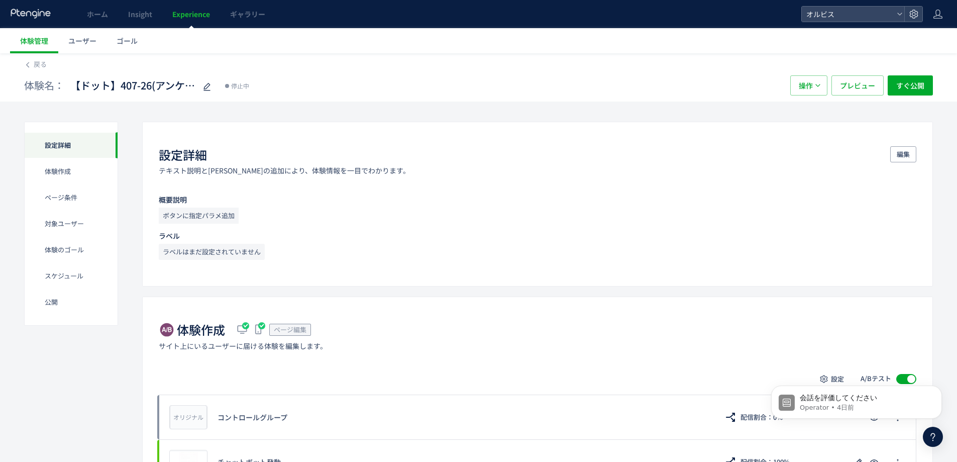
click at [187, 16] on span "Experience" at bounding box center [191, 14] width 38 height 10
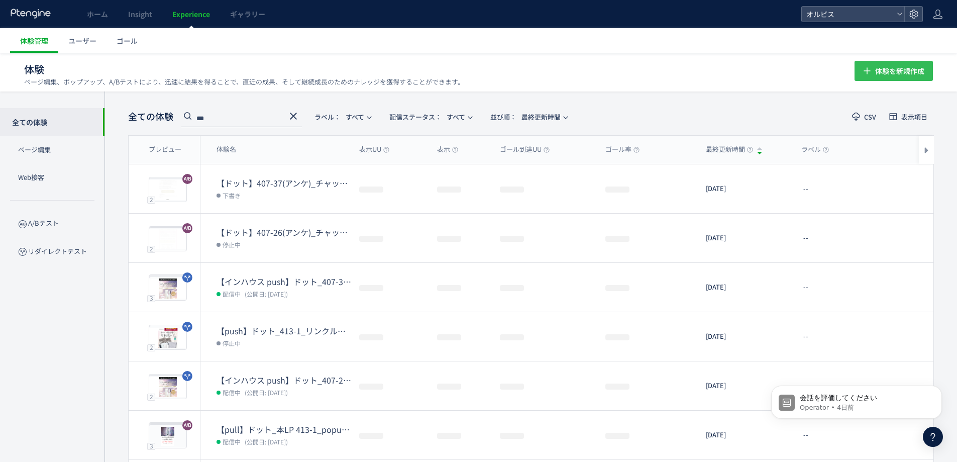
click at [899, 76] on span "体験を新規作成" at bounding box center [900, 71] width 49 height 20
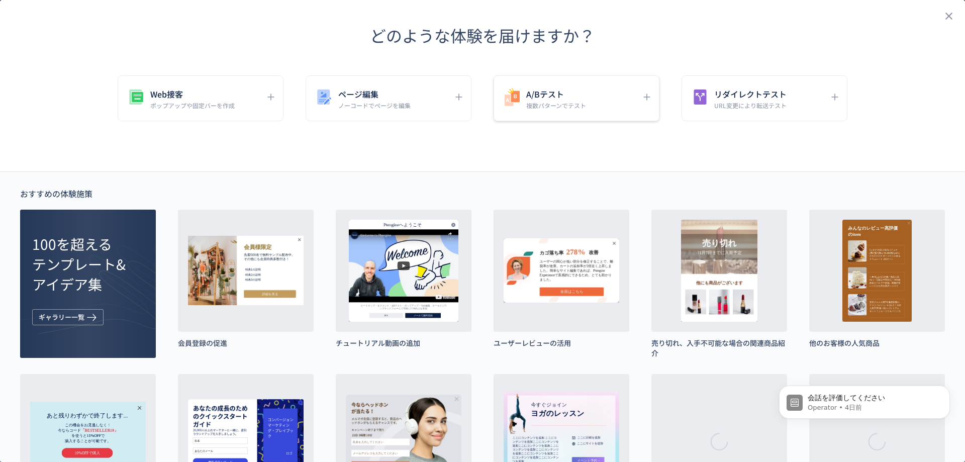
click at [578, 101] on p "複数パターンでテスト" at bounding box center [556, 105] width 60 height 9
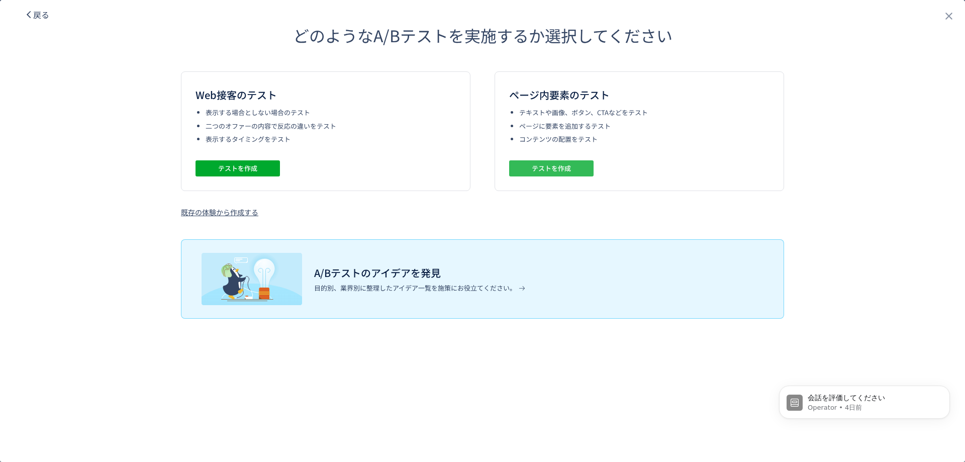
click at [571, 170] on button "テストを作成" at bounding box center [551, 168] width 84 height 16
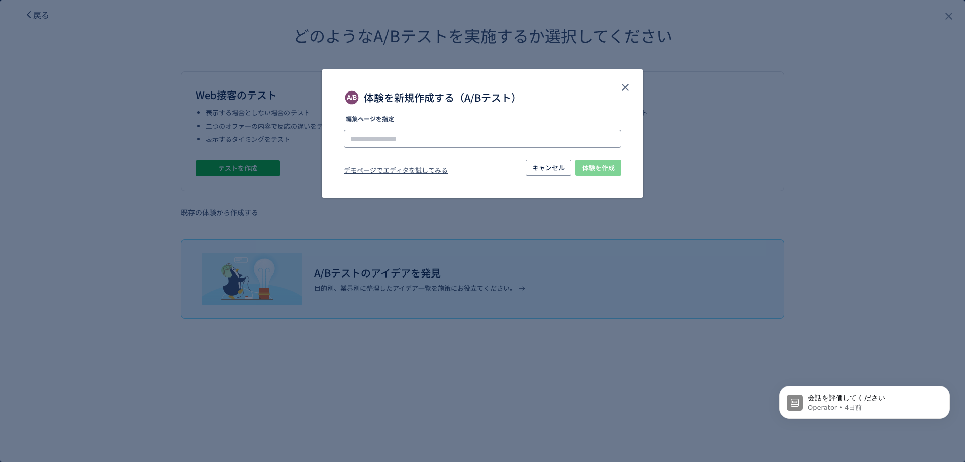
click at [471, 142] on input "体験を新規作成する（A/Bテスト）" at bounding box center [482, 139] width 277 height 18
paste input "**********"
type input "**********"
click at [598, 166] on li "https://pr.orbis.co.jp/cosmetics/udot/410-12/" at bounding box center [482, 166] width 269 height 17
click at [592, 178] on div "**********" at bounding box center [483, 153] width 322 height 74
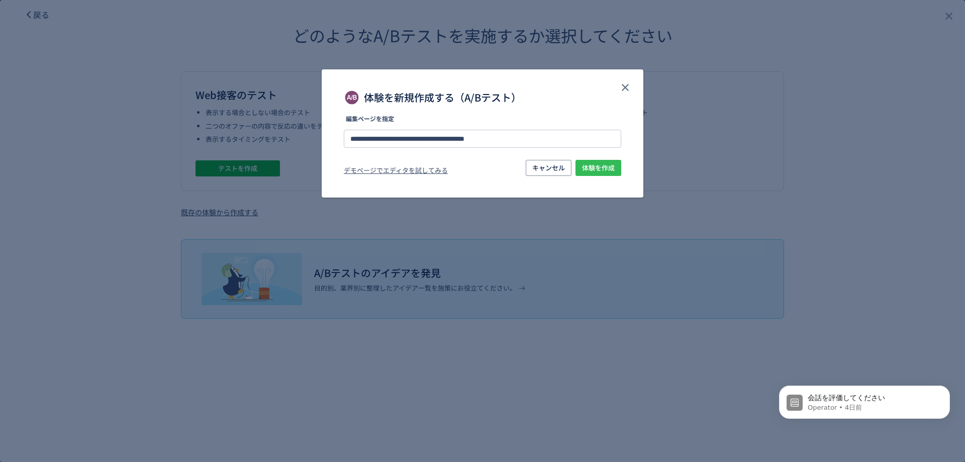
click at [593, 169] on span "体験を作成" at bounding box center [598, 168] width 33 height 16
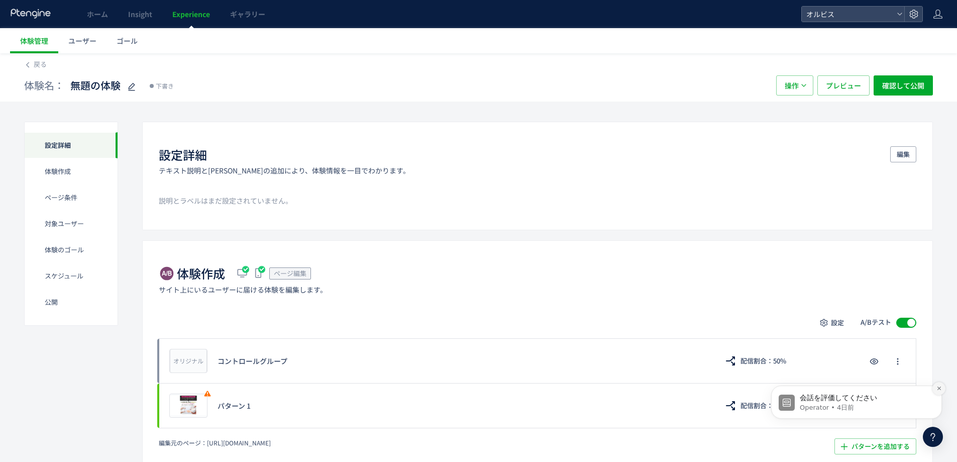
click at [941, 391] on icon "Dismiss notification" at bounding box center [940, 388] width 6 height 6
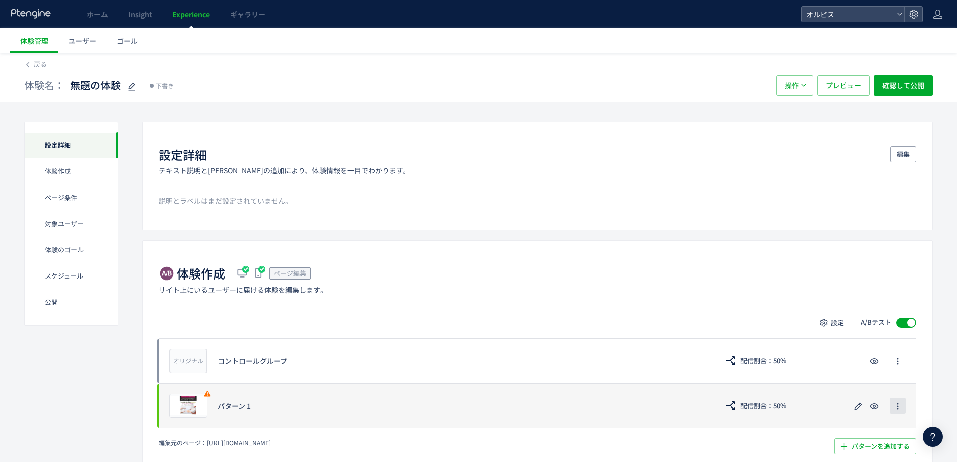
click at [899, 407] on icon "button" at bounding box center [898, 406] width 8 height 8
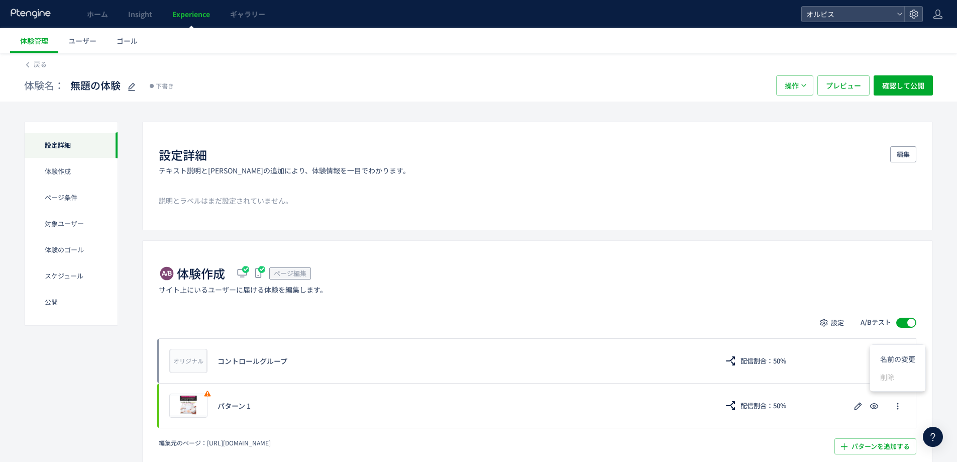
click at [922, 406] on div "体験作成 ページ編集 サイト上にいるユーザーに届ける体験を編集します。 設定 A/Bテスト オリジナル プレビュー コントロールグループ 配信割合：50% プ…" at bounding box center [537, 359] width 791 height 238
click at [791, 86] on span "操作" at bounding box center [792, 85] width 14 height 20
click at [797, 133] on li "削除" at bounding box center [795, 134] width 34 height 18
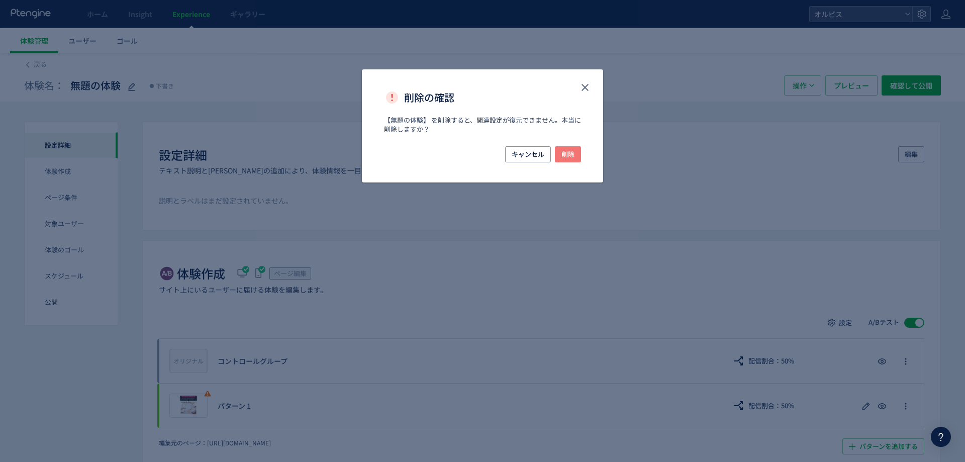
click at [569, 156] on span "削除" at bounding box center [567, 154] width 13 height 16
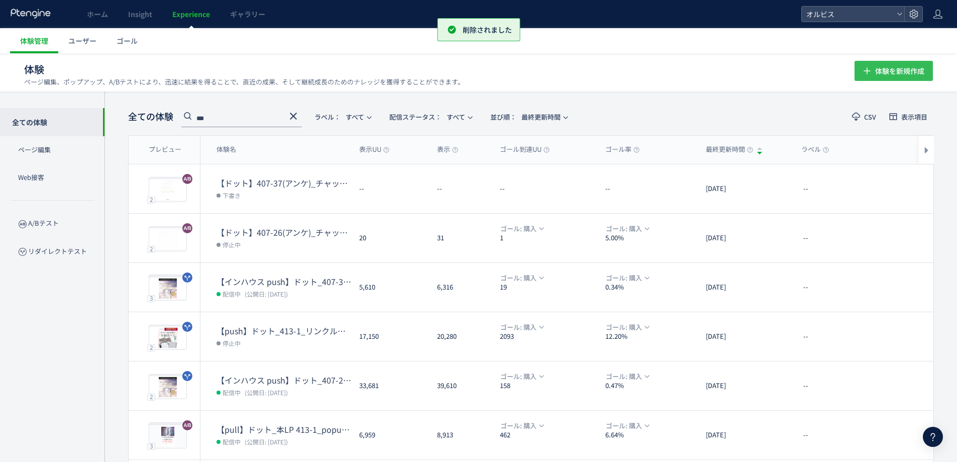
click at [903, 79] on span "体験を新規作成" at bounding box center [900, 71] width 49 height 20
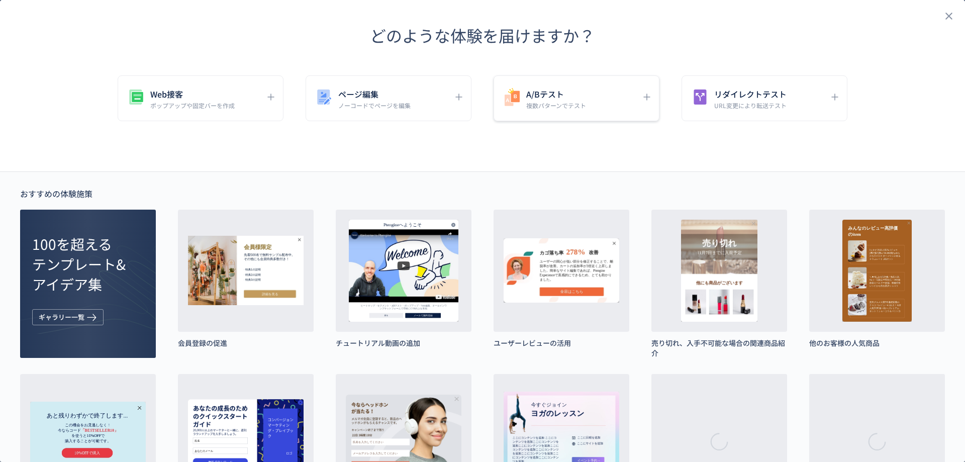
click at [566, 96] on h5 "A/Bテスト" at bounding box center [556, 94] width 60 height 14
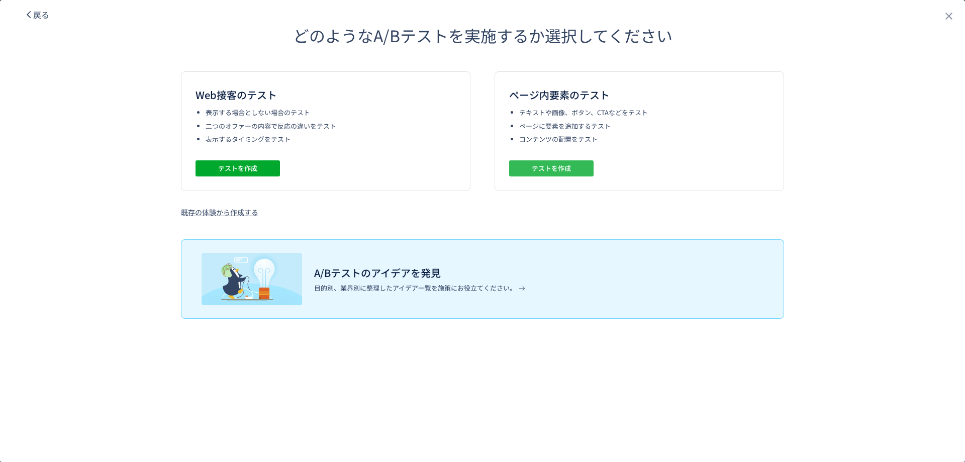
click at [562, 169] on span "テストを作成" at bounding box center [551, 168] width 39 height 16
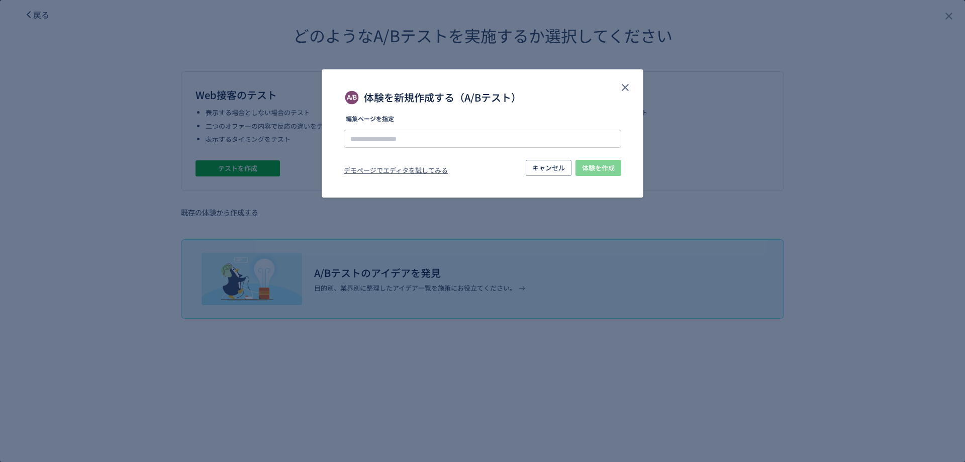
click at [472, 126] on label "編集ページを指定" at bounding box center [482, 122] width 277 height 12
click at [478, 130] on input "体験を新規作成する（A/Bテスト）" at bounding box center [482, 139] width 277 height 18
paste input "**********"
type input "**********"
drag, startPoint x: 563, startPoint y: 163, endPoint x: 616, endPoint y: 180, distance: 55.1
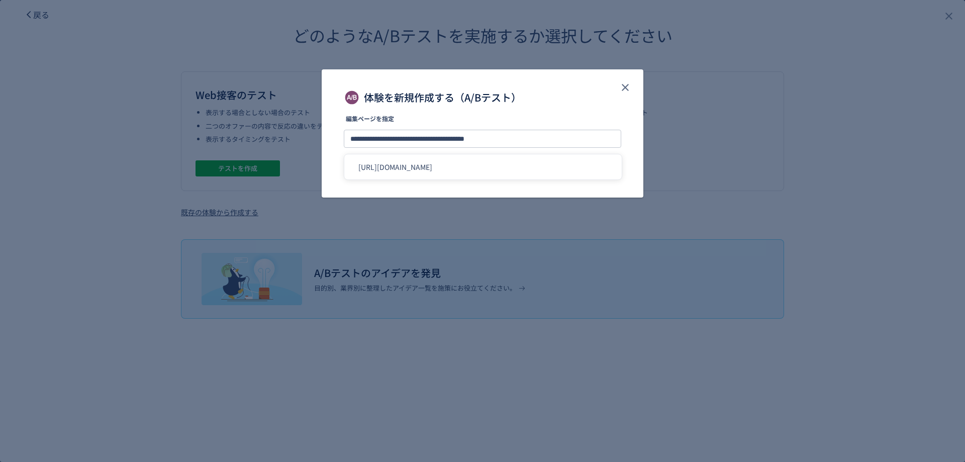
click at [563, 164] on li "[URL][DOMAIN_NAME]" at bounding box center [482, 166] width 269 height 17
click at [605, 174] on span "体験を作成" at bounding box center [598, 168] width 33 height 16
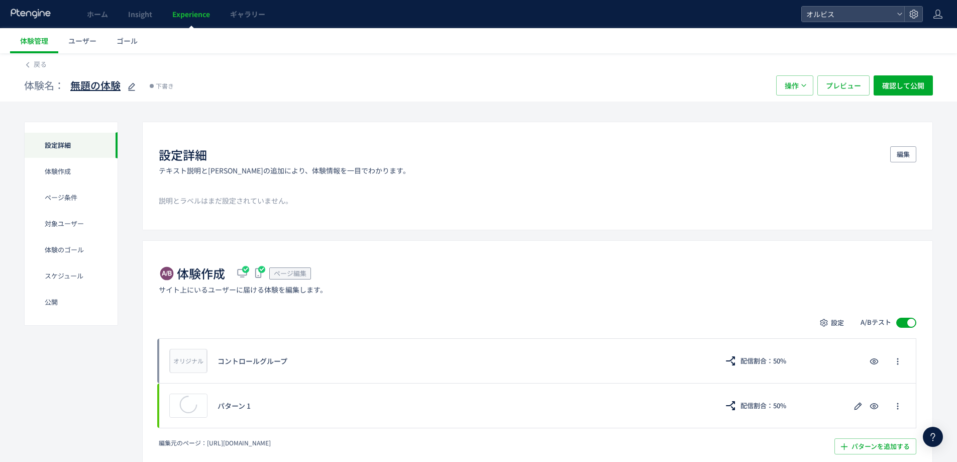
click at [110, 87] on span "無題の体験" at bounding box center [95, 85] width 50 height 15
drag, startPoint x: 143, startPoint y: 84, endPoint x: 0, endPoint y: 85, distance: 143.2
click at [0, 85] on div "**********" at bounding box center [478, 77] width 957 height 48
click at [122, 87] on input "**********" at bounding box center [133, 86] width 126 height 20
click at [151, 84] on input "**********" at bounding box center [133, 86] width 126 height 20
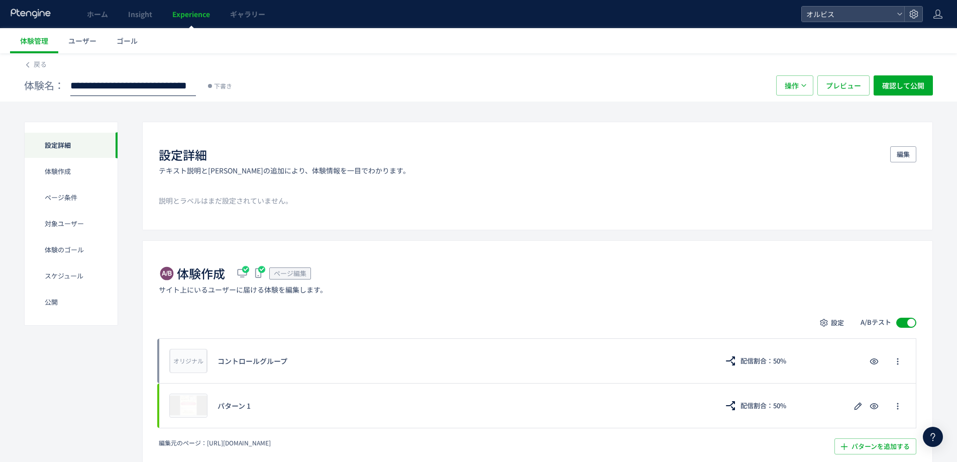
type input "**********"
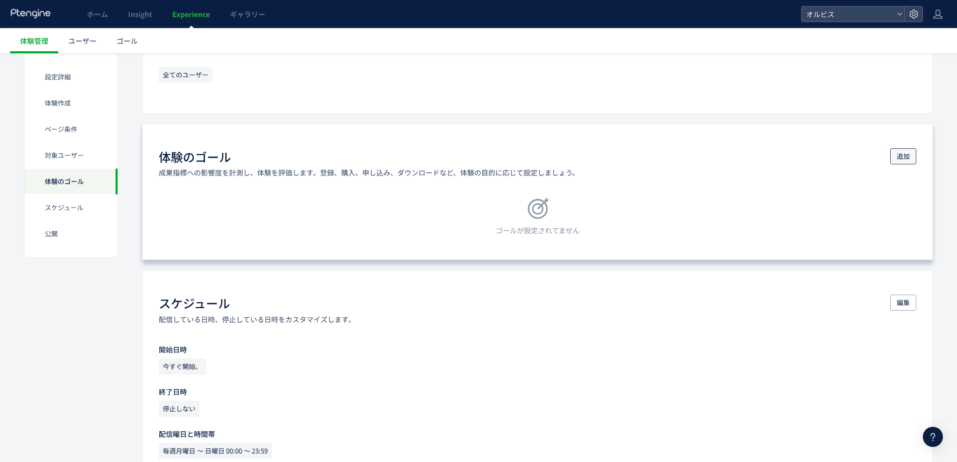
scroll to position [603, 0]
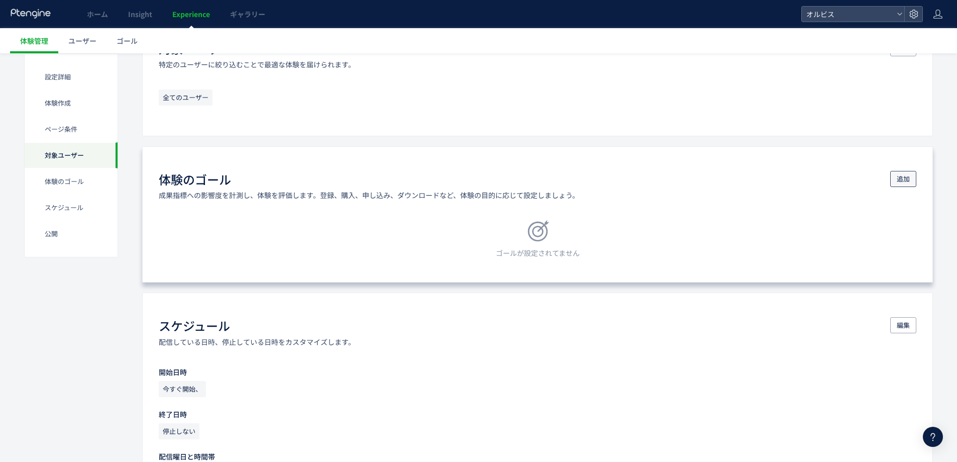
click at [905, 182] on span "追加" at bounding box center [903, 179] width 13 height 16
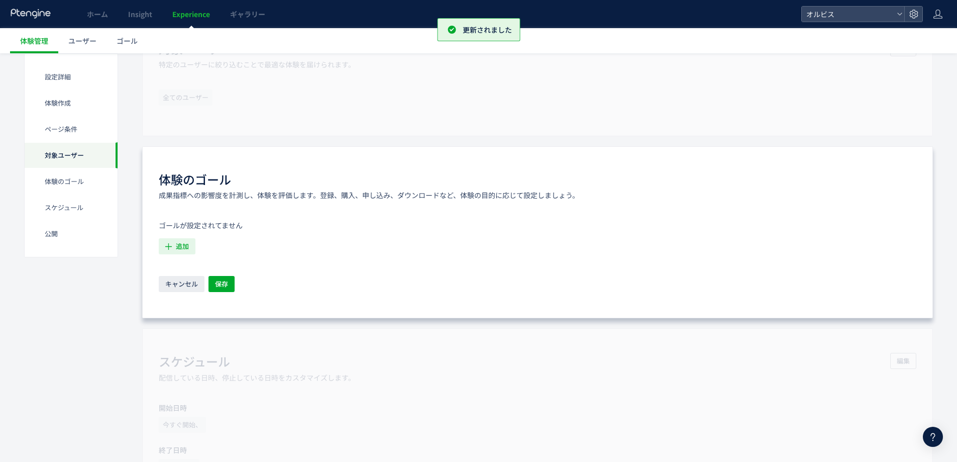
click at [176, 248] on span "追加" at bounding box center [182, 246] width 13 height 16
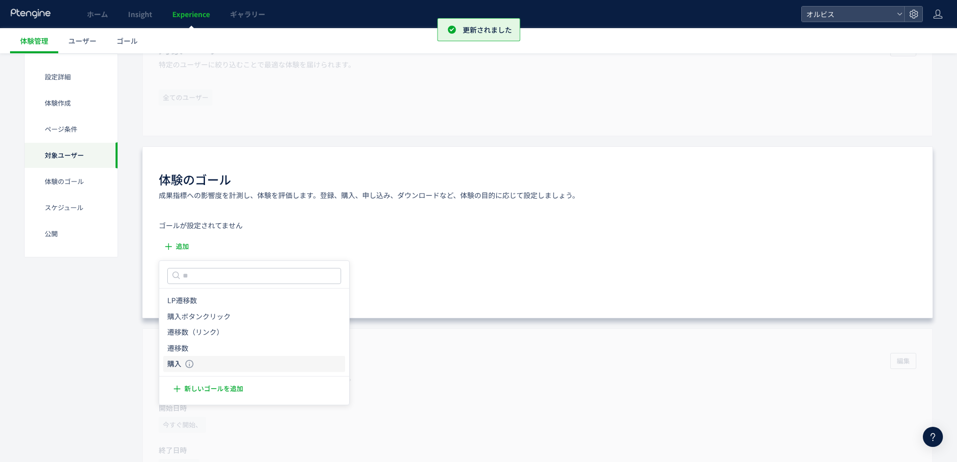
click at [174, 359] on icon "購入" at bounding box center [174, 364] width 14 height 10
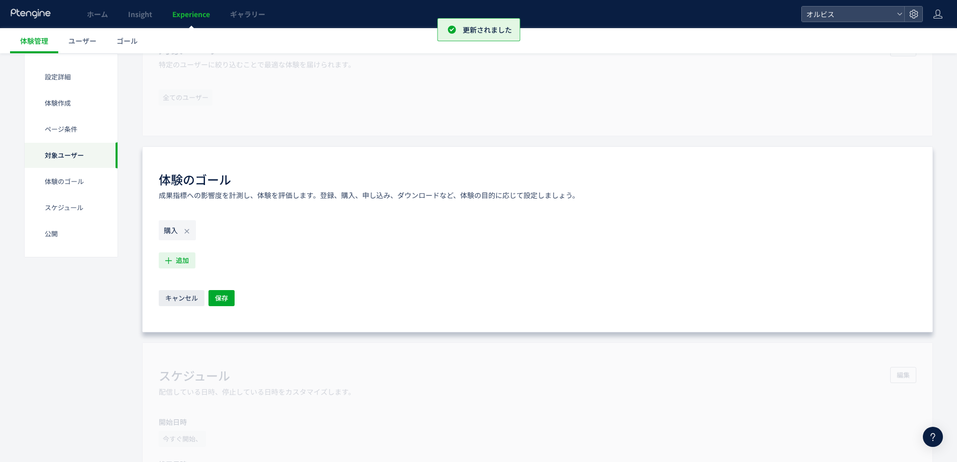
click at [179, 258] on span "追加" at bounding box center [182, 260] width 13 height 16
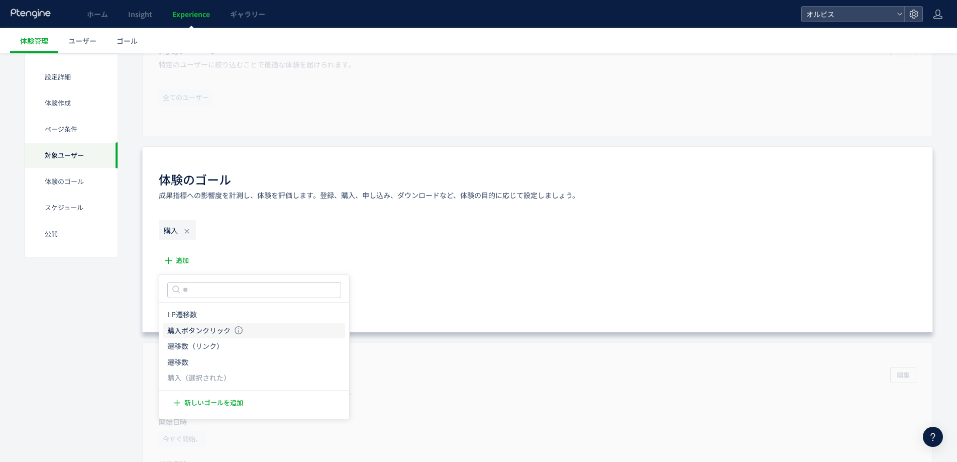
drag, startPoint x: 198, startPoint y: 328, endPoint x: 222, endPoint y: 328, distance: 24.1
click at [198, 328] on icon "購入ボタンクリック" at bounding box center [198, 331] width 63 height 10
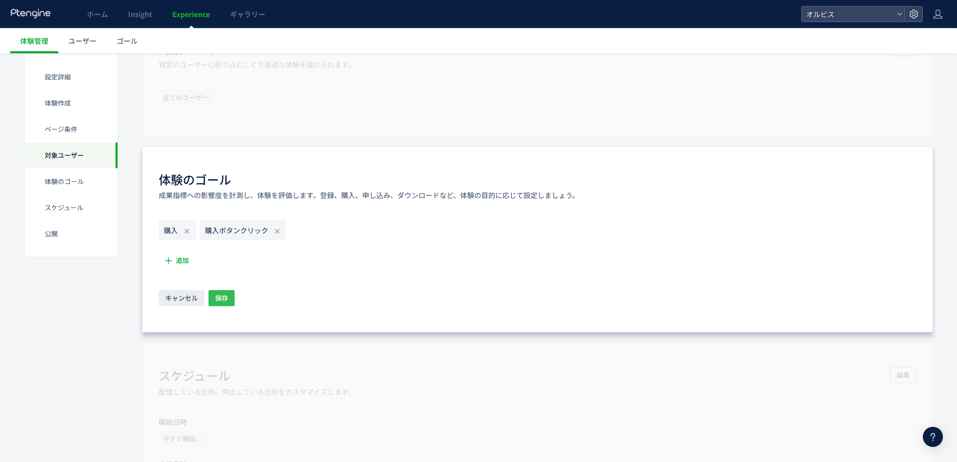
click at [226, 296] on span "保存" at bounding box center [221, 298] width 13 height 16
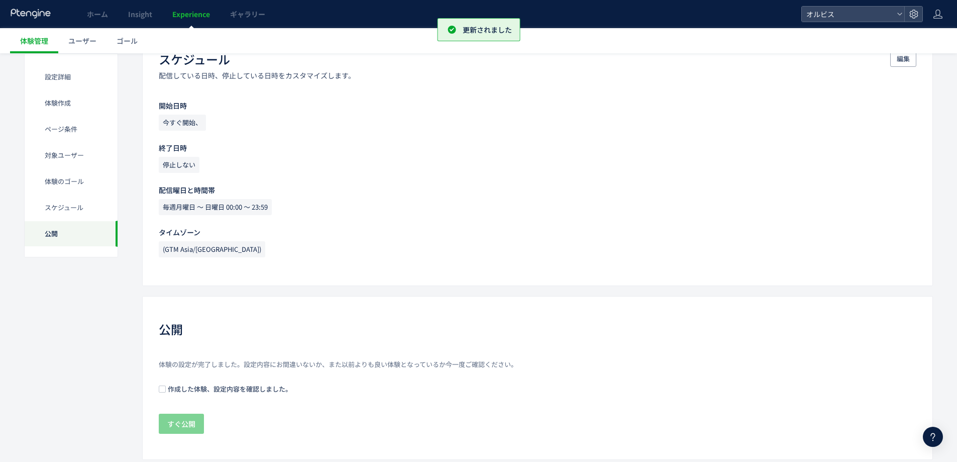
scroll to position [881, 0]
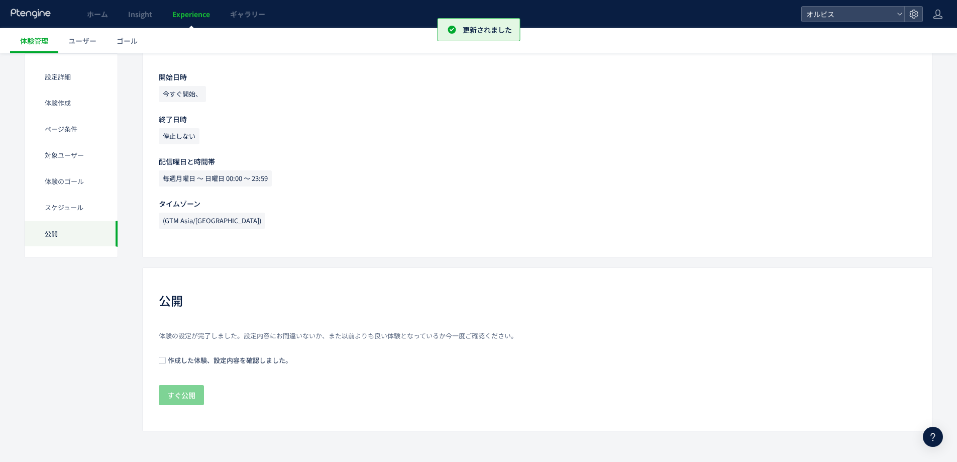
click at [192, 363] on span "作成した体験、設定内容を確認しました。" at bounding box center [229, 360] width 126 height 10
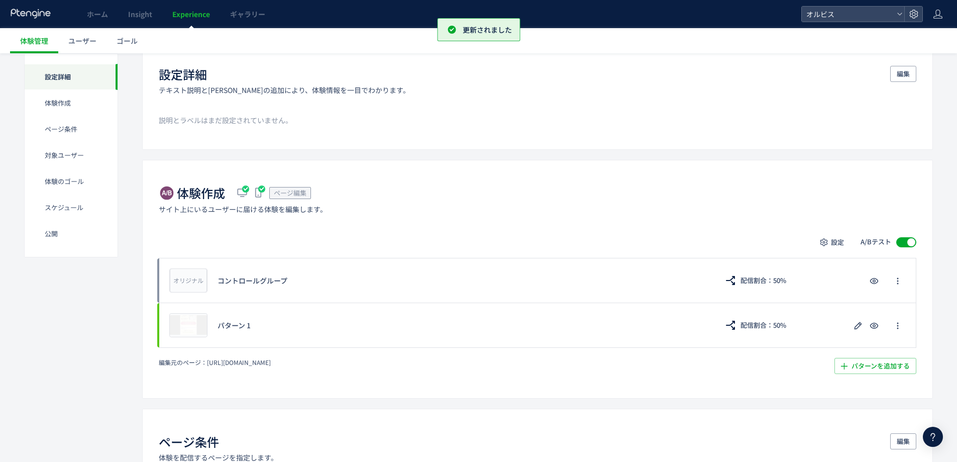
scroll to position [0, 0]
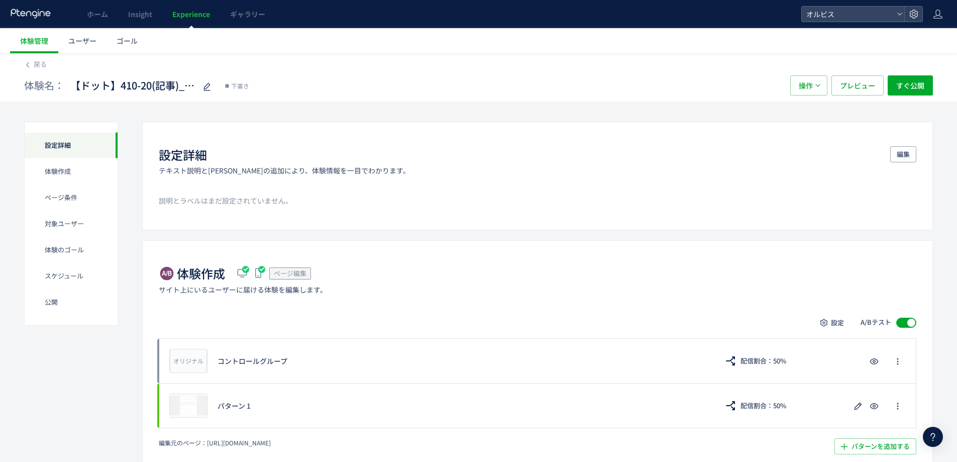
click at [187, 18] on span "Experience" at bounding box center [191, 14] width 38 height 10
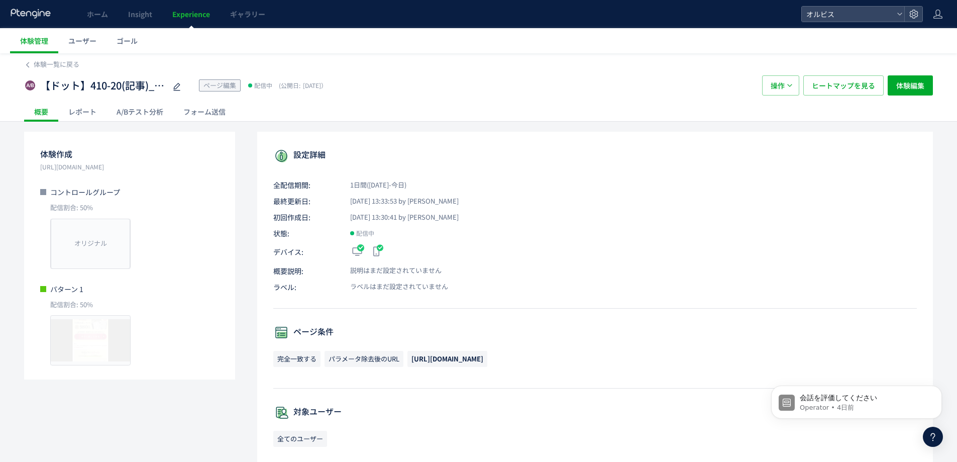
click at [198, 19] on span "Experience" at bounding box center [191, 14] width 38 height 10
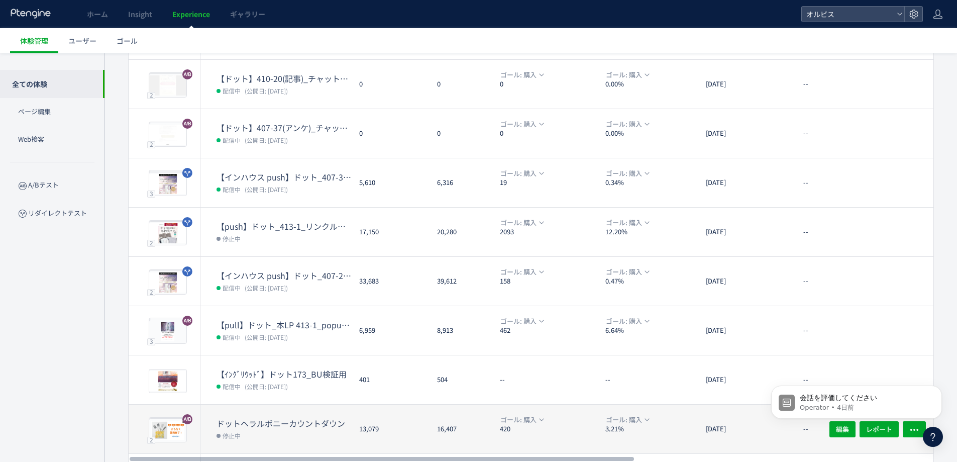
scroll to position [232, 0]
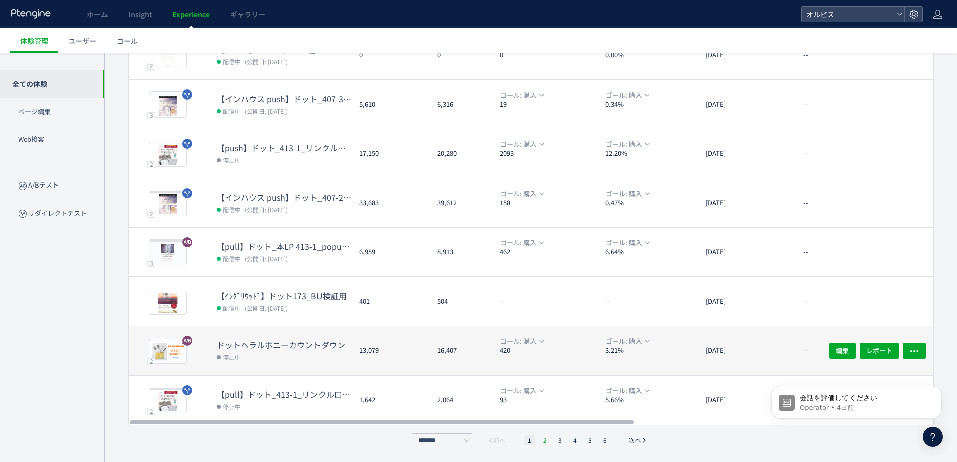
click at [542, 439] on li "2" at bounding box center [545, 440] width 10 height 10
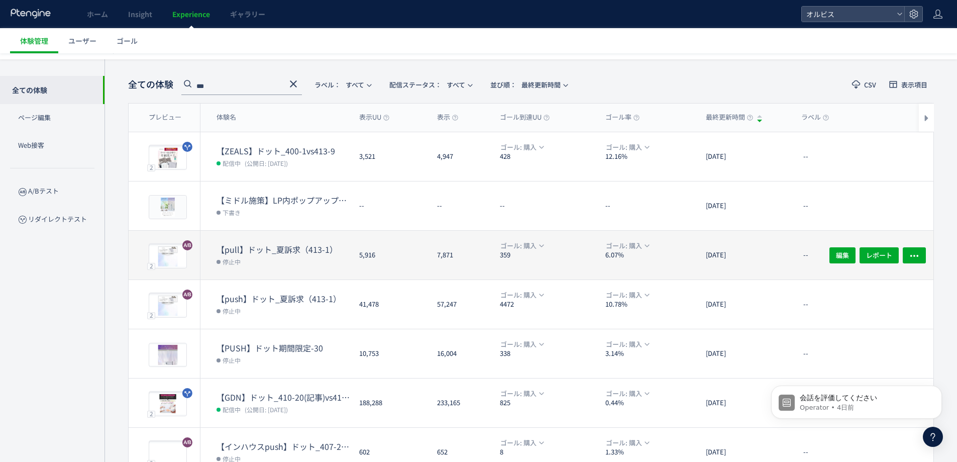
scroll to position [0, 0]
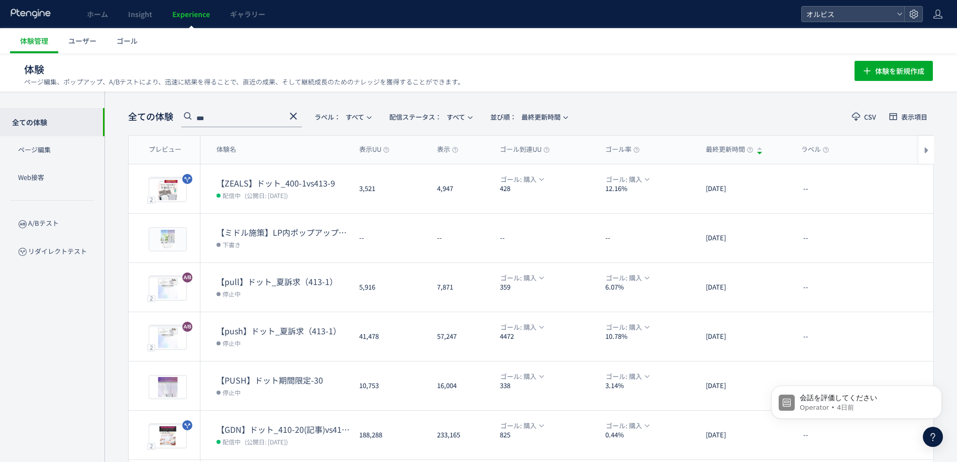
click at [292, 120] on icon at bounding box center [293, 116] width 12 height 12
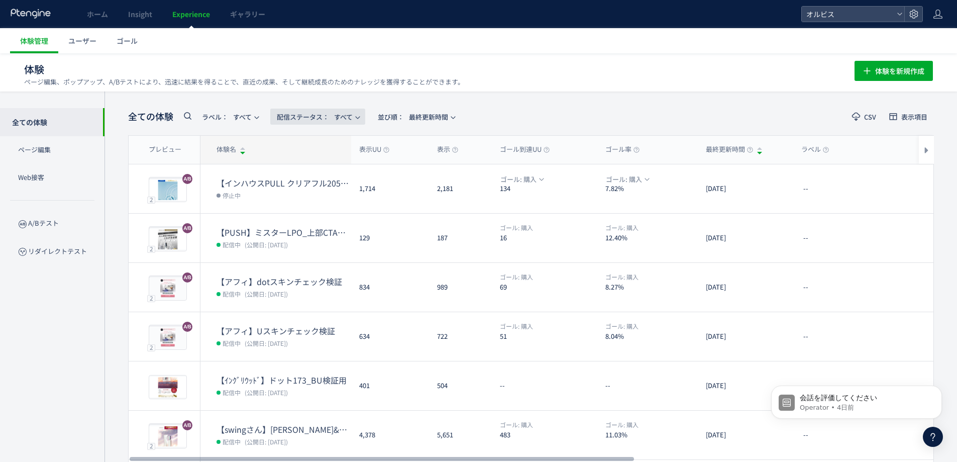
drag, startPoint x: 314, startPoint y: 121, endPoint x: 321, endPoint y: 143, distance: 23.7
click at [321, 143] on div "全ての体験 ラベル： すべて 配信ステータス​： すべて 並び順： 最終更新時間 CSV 表示項目 プレビュー 体験名 表示UU 表示 ゴール到達UU ゴール…" at bounding box center [531, 393] width 806 height 573
click at [299, 122] on span "配信ステータス​： すべて" at bounding box center [315, 117] width 76 height 17
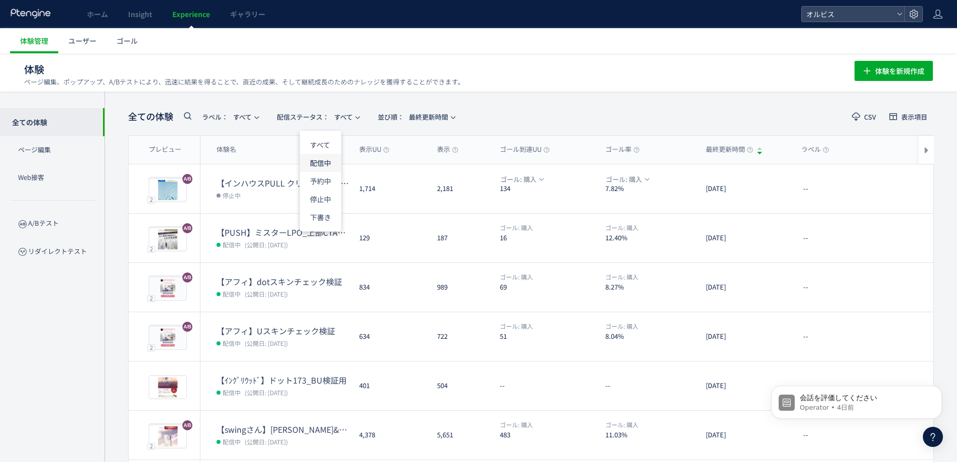
click at [312, 161] on li "配信中" at bounding box center [320, 163] width 41 height 18
